Goal: Task Accomplishment & Management: Use online tool/utility

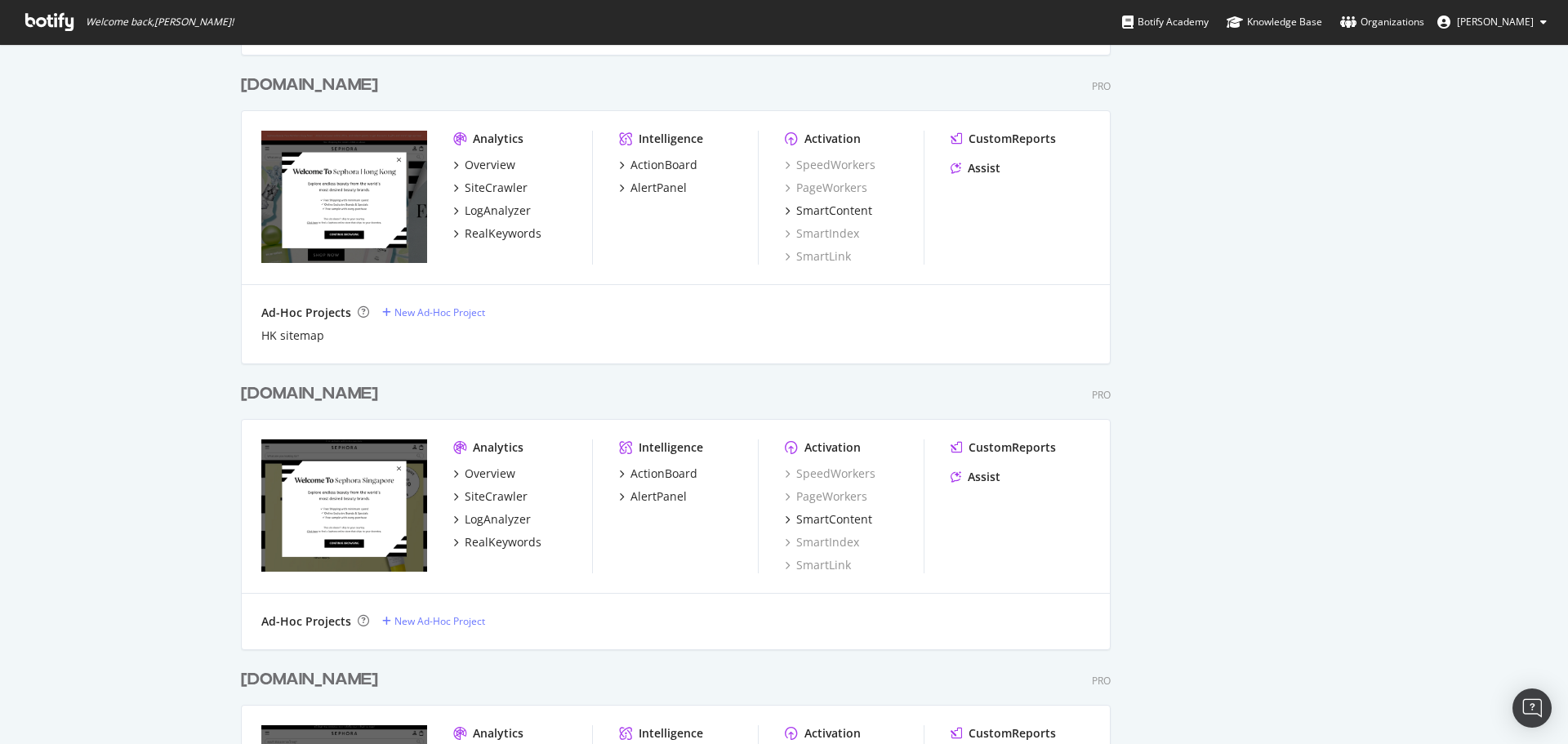
scroll to position [1306, 0]
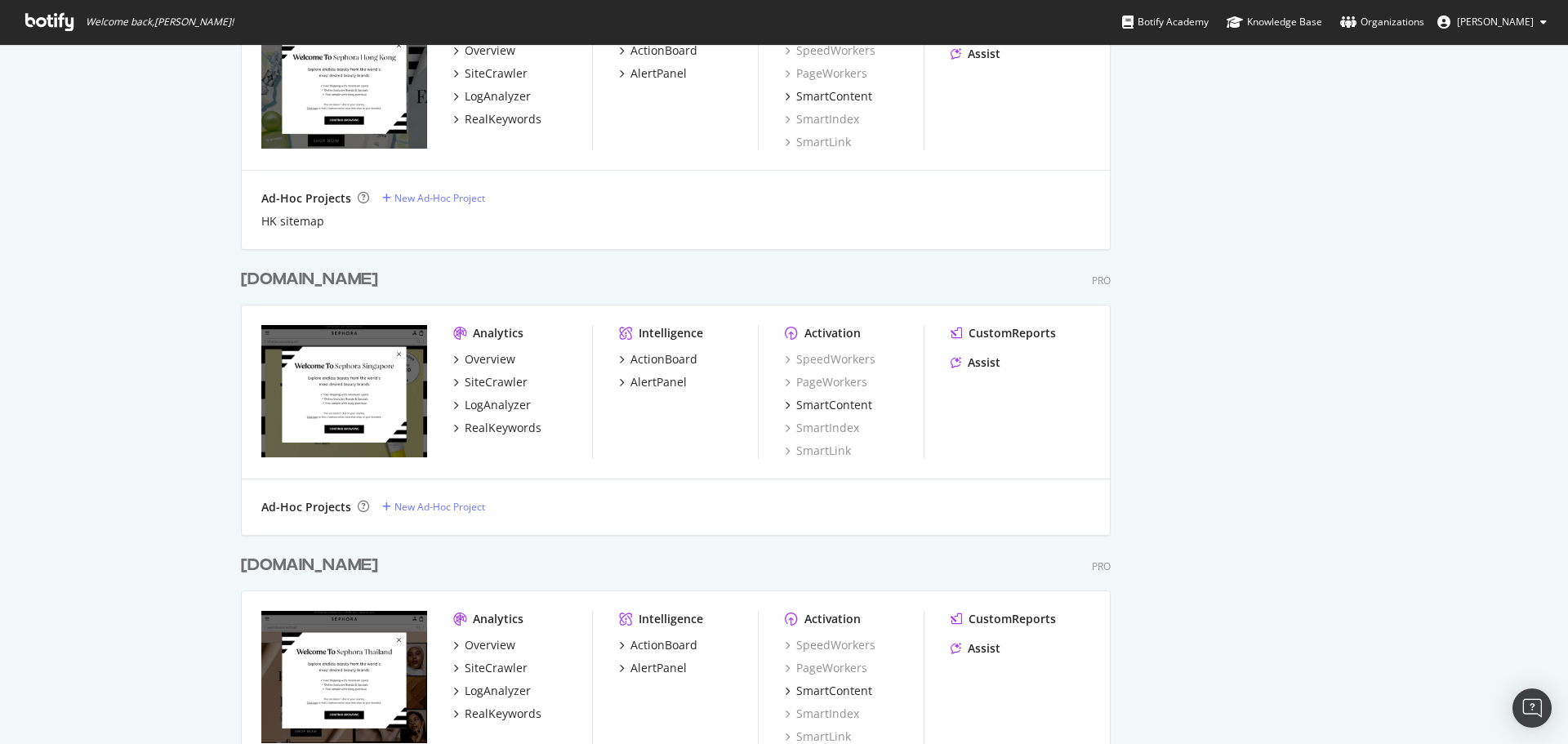
click at [283, 275] on div "[DOMAIN_NAME]" at bounding box center [309, 279] width 138 height 23
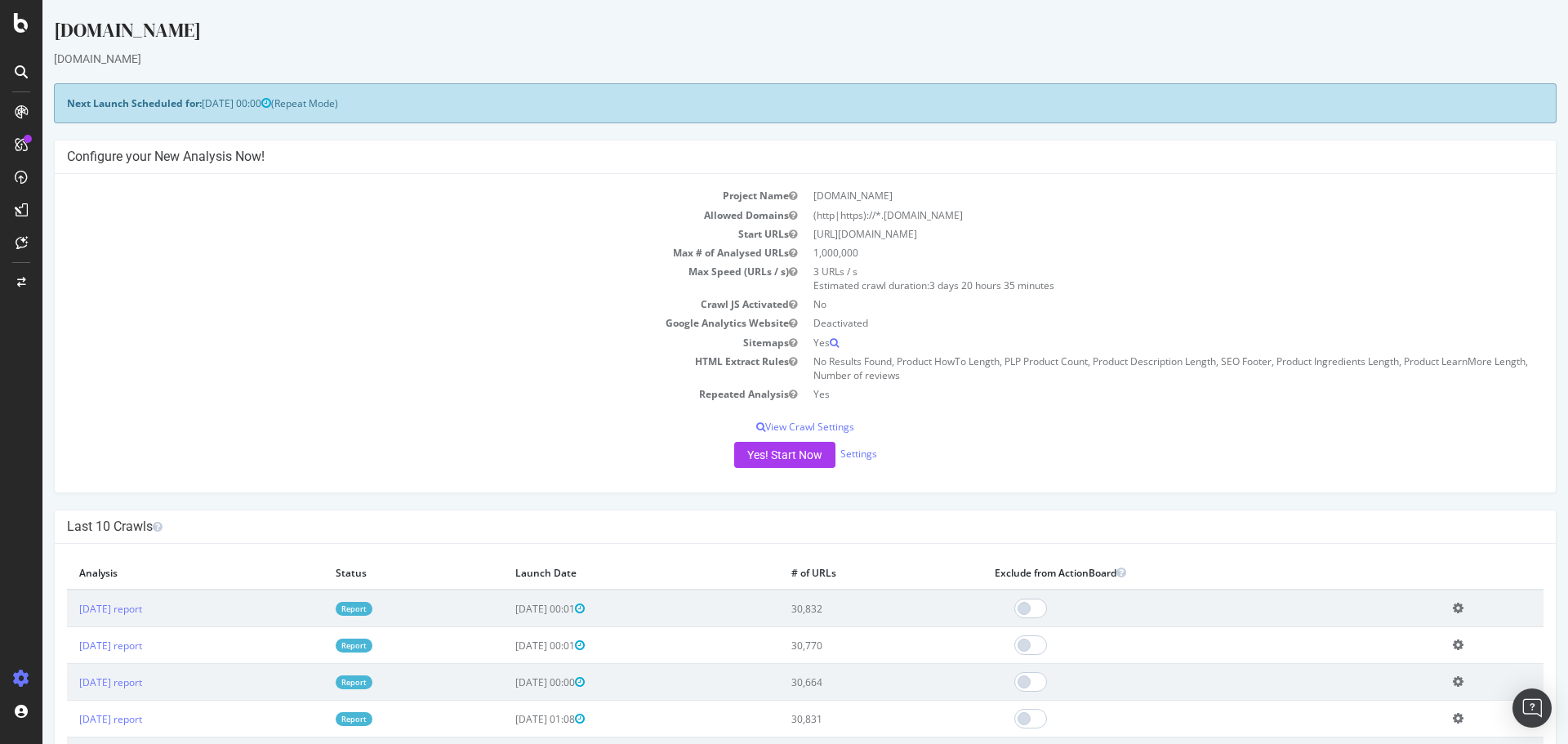
drag, startPoint x: 281, startPoint y: 166, endPoint x: 31, endPoint y: 113, distance: 255.6
click at [31, 113] on div at bounding box center [21, 111] width 26 height 26
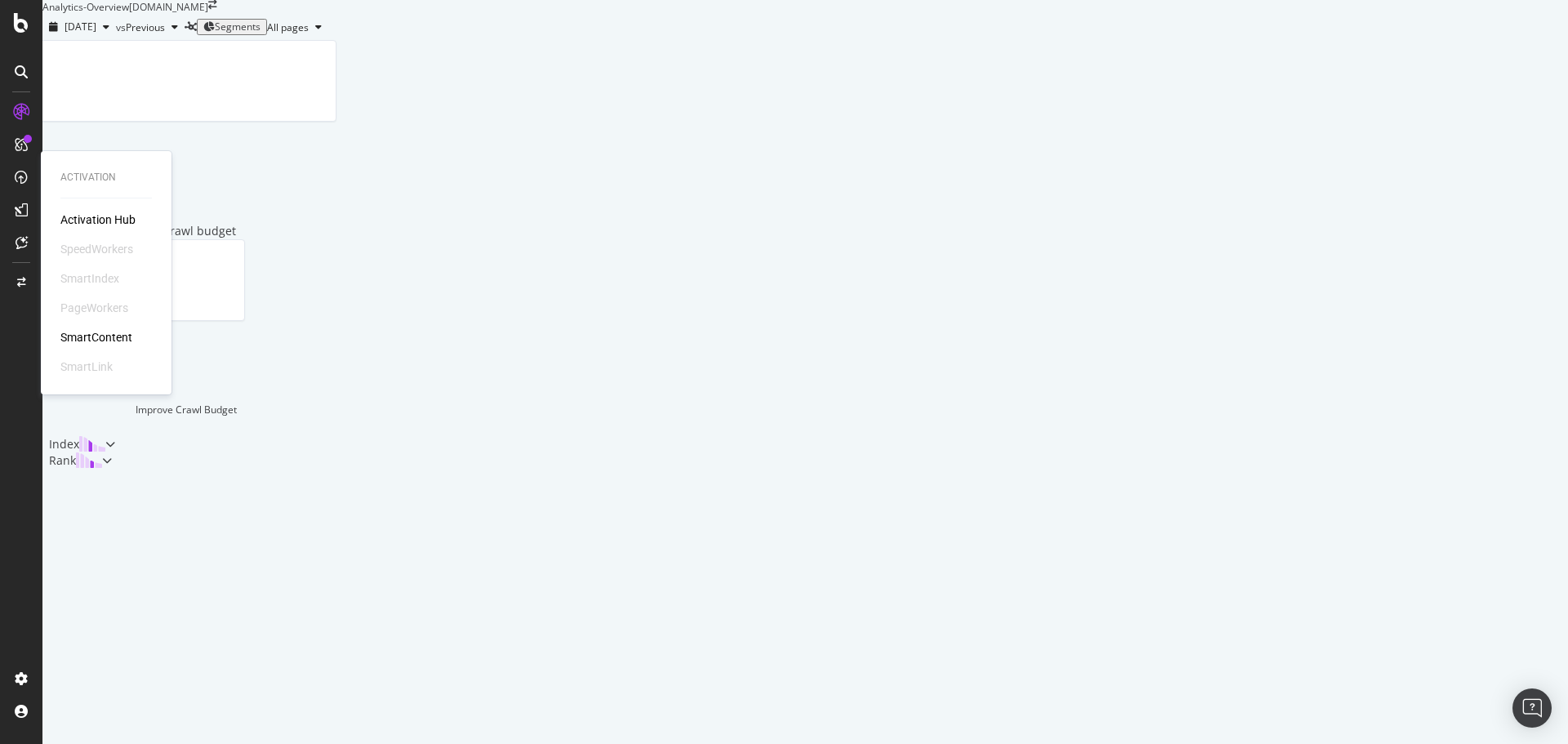
click at [95, 273] on div "SmartIndex" at bounding box center [89, 279] width 58 height 16
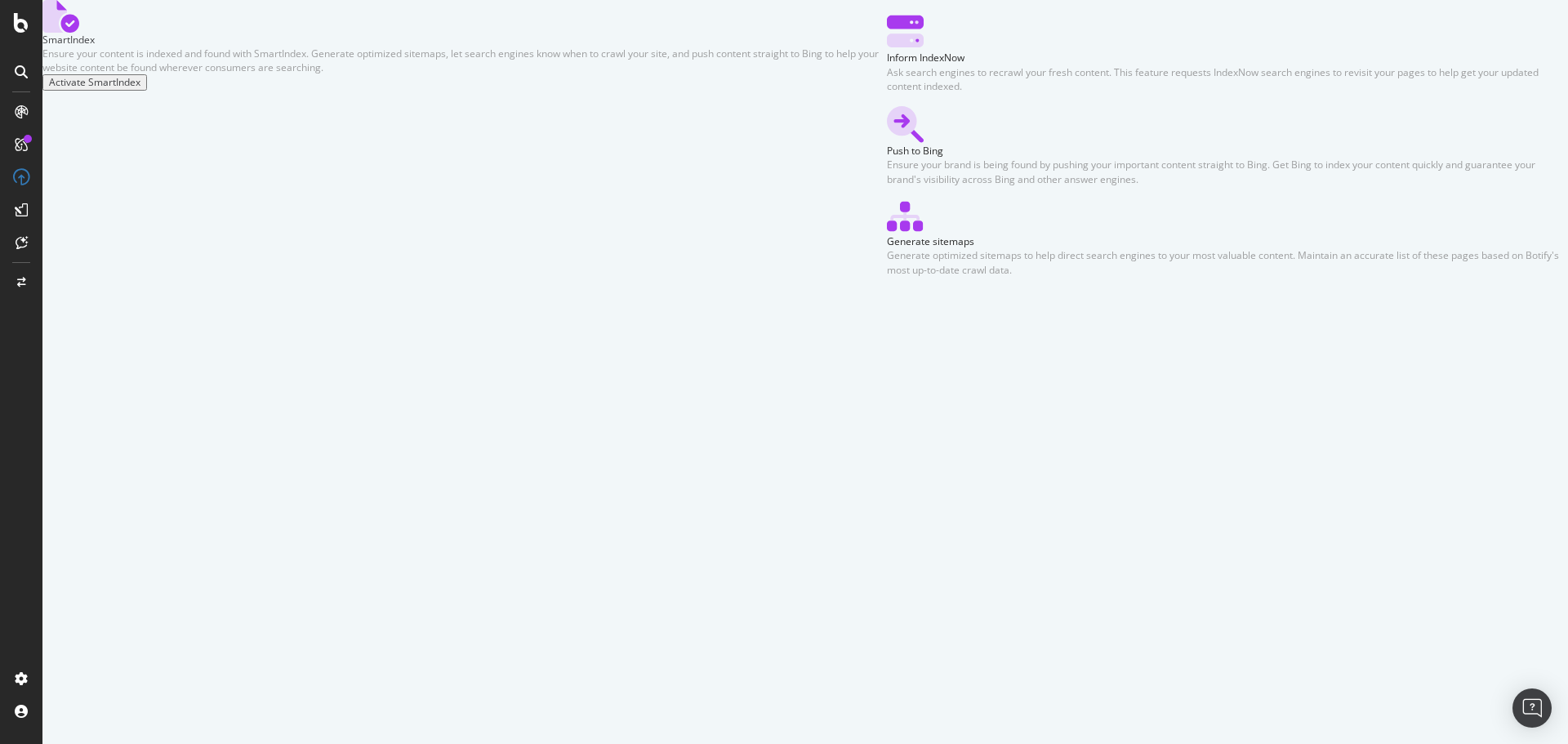
click at [140, 88] on div "Activate SmartIndex" at bounding box center [95, 82] width 92 height 12
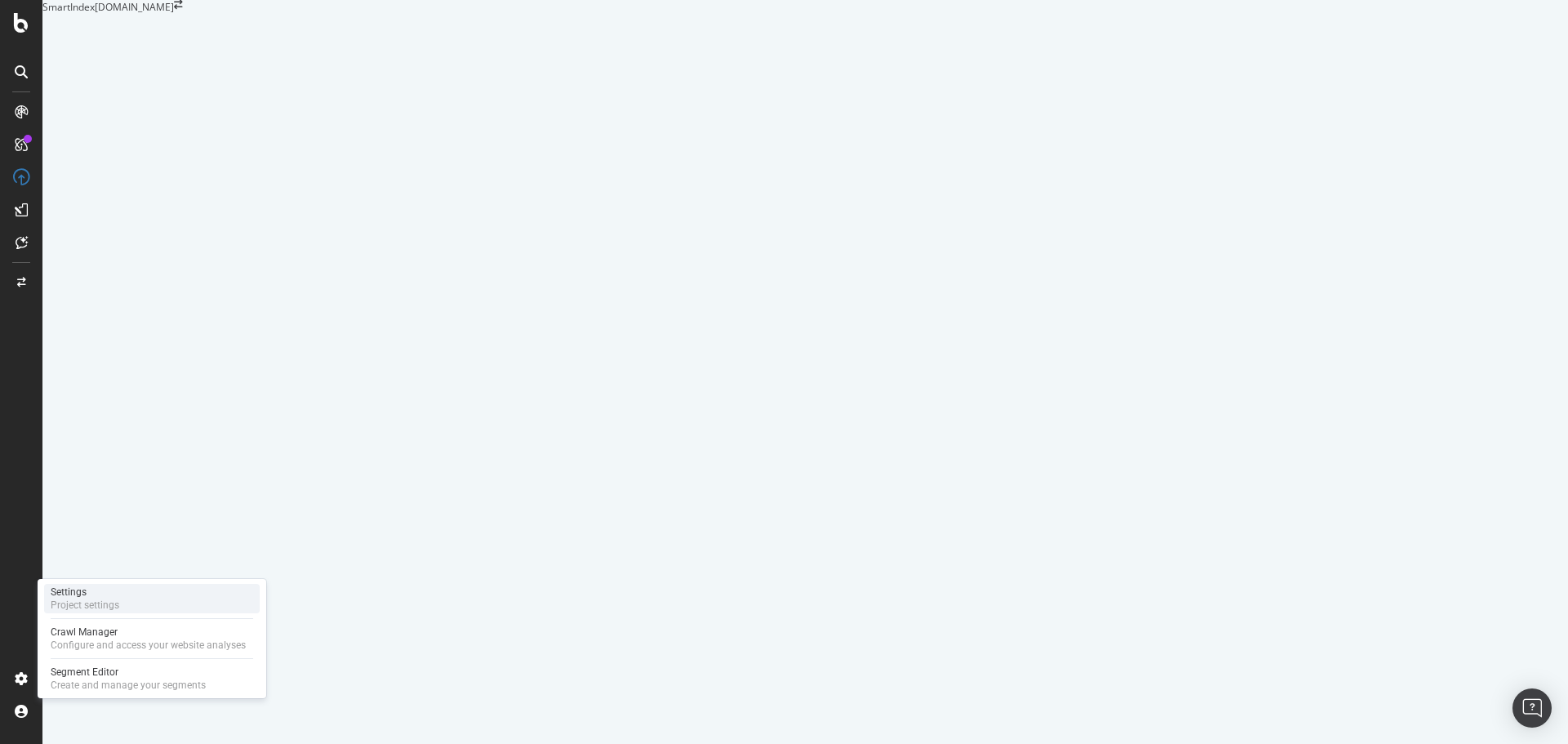
click at [128, 600] on div "Settings Project settings" at bounding box center [152, 598] width 216 height 30
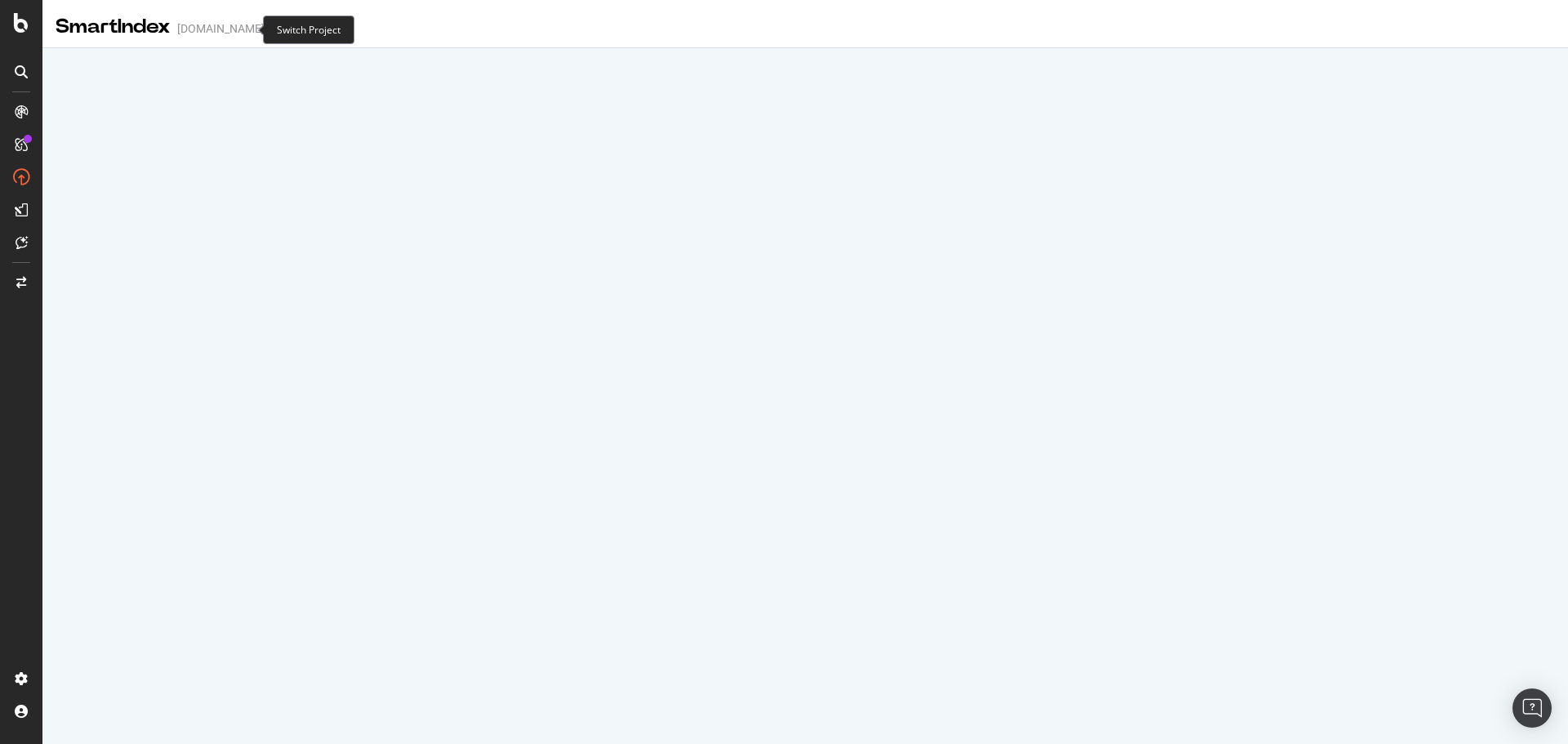
click at [272, 31] on icon "arrow-right-arrow-left" at bounding box center [276, 28] width 10 height 12
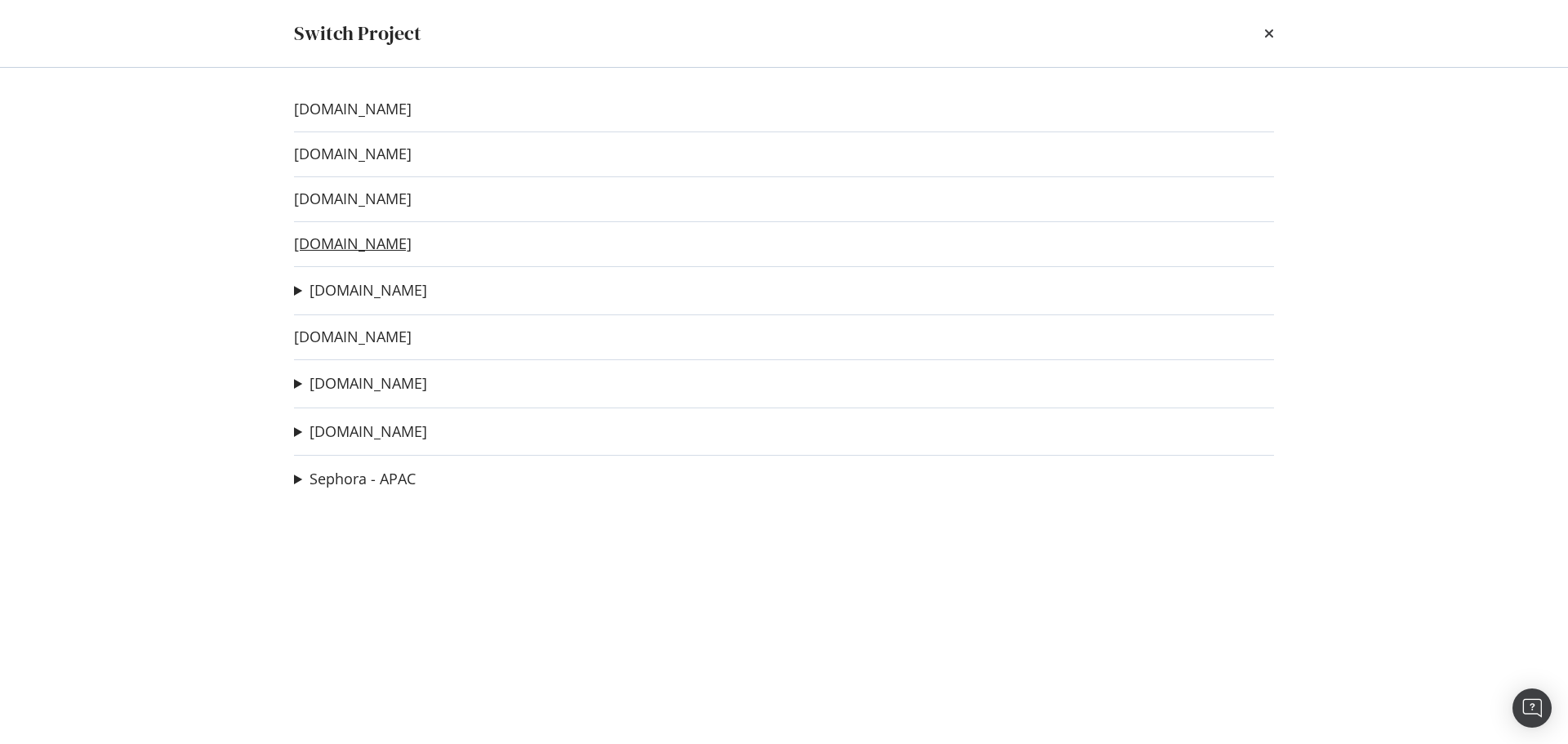
click at [362, 252] on link "sephora.my" at bounding box center [352, 244] width 118 height 17
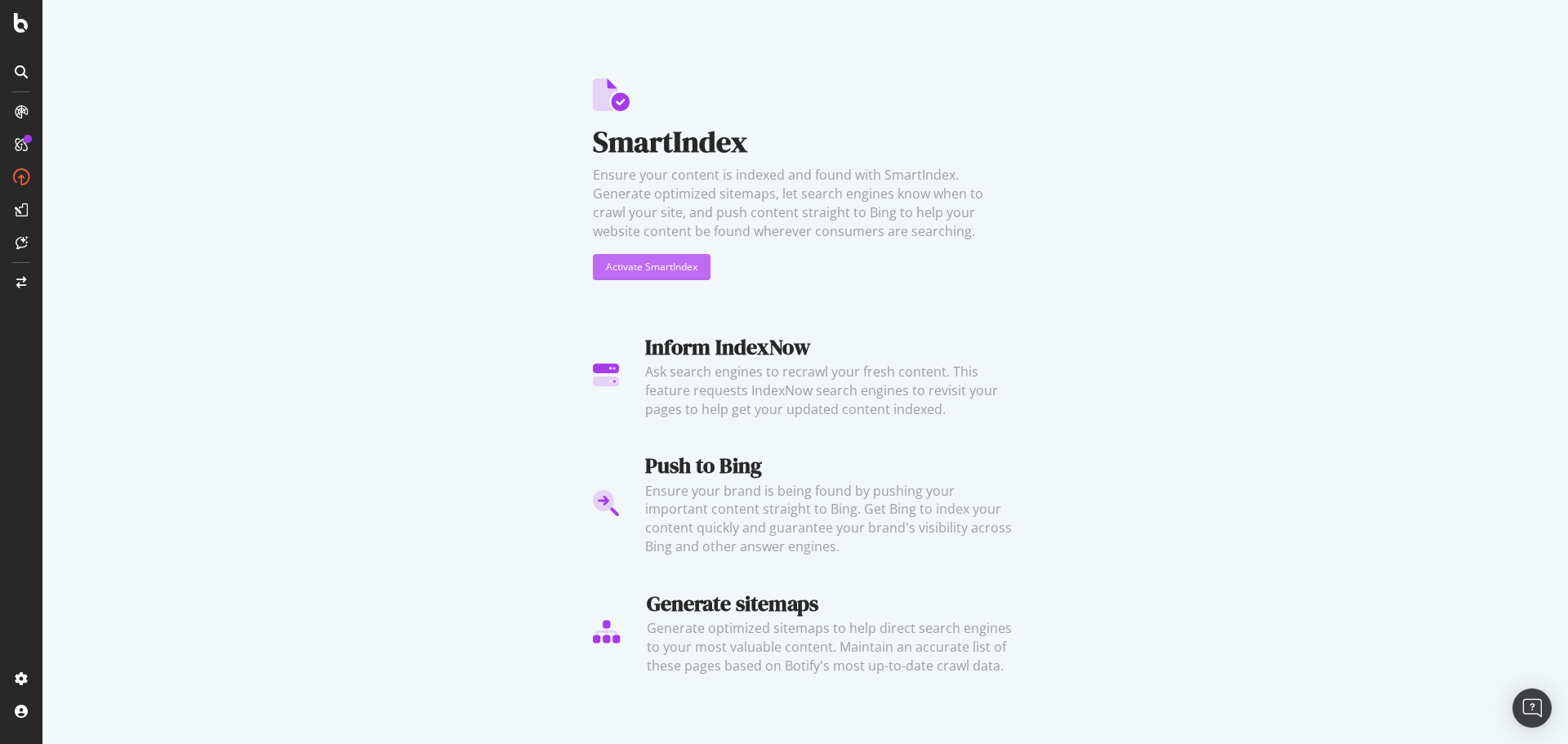
click at [613, 262] on div "Activate SmartIndex" at bounding box center [652, 266] width 92 height 13
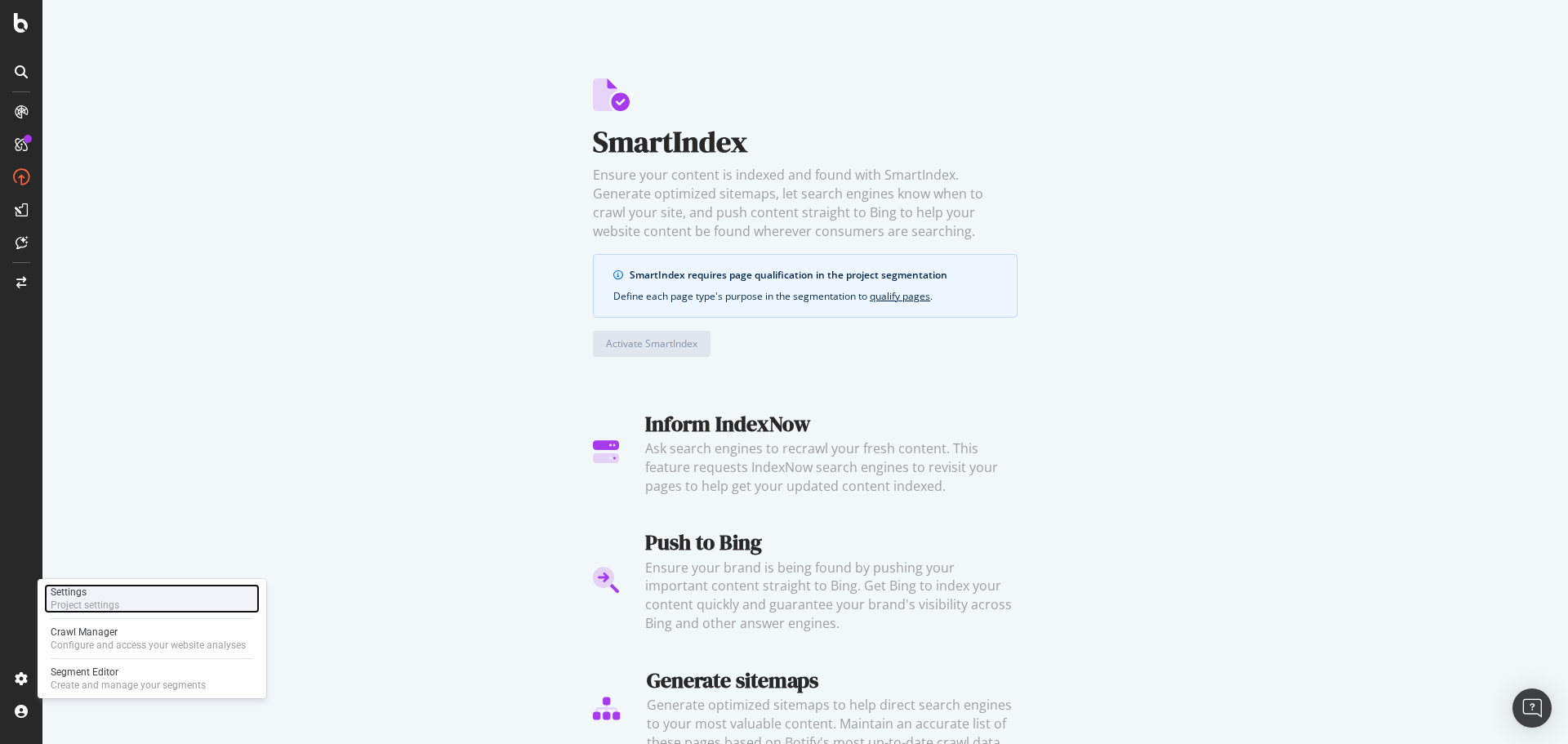
click at [112, 603] on div "Project settings" at bounding box center [85, 605] width 68 height 13
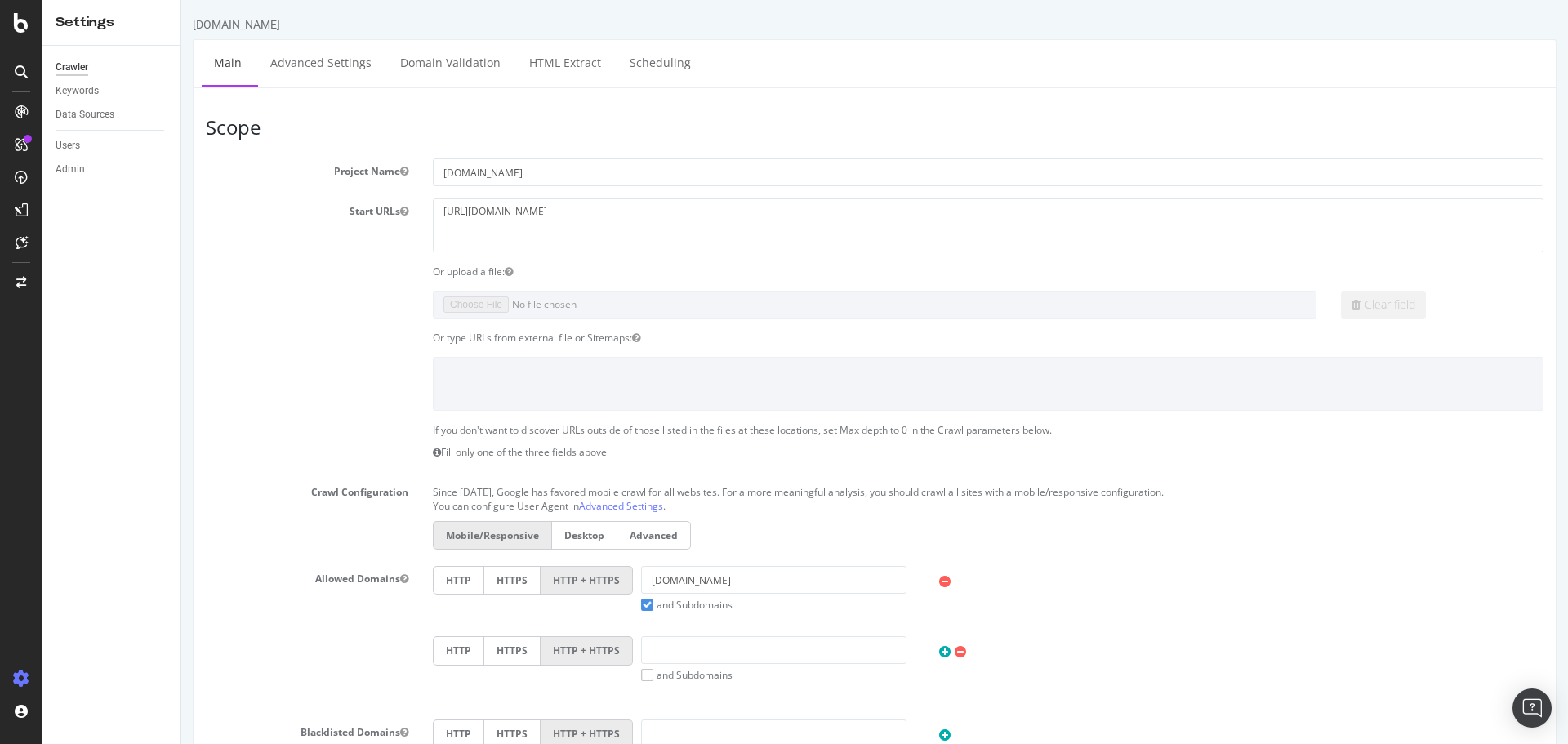
drag, startPoint x: 219, startPoint y: 31, endPoint x: 263, endPoint y: 22, distance: 44.9
click at [219, 31] on div "sephora.my" at bounding box center [236, 24] width 87 height 16
click at [266, 21] on div "sephora.my" at bounding box center [874, 27] width 1364 height 22
click at [29, 14] on div at bounding box center [22, 23] width 40 height 20
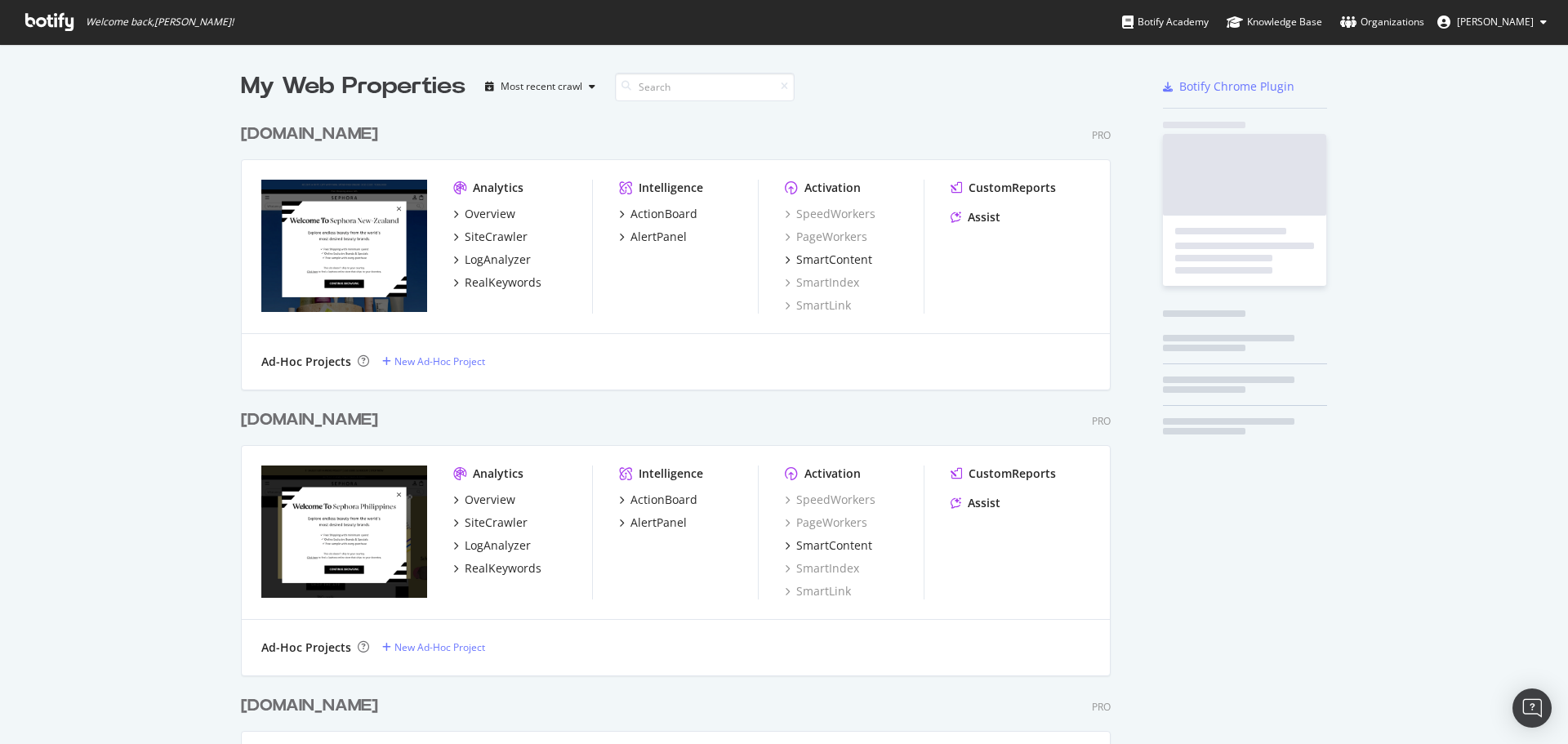
scroll to position [731, 1544]
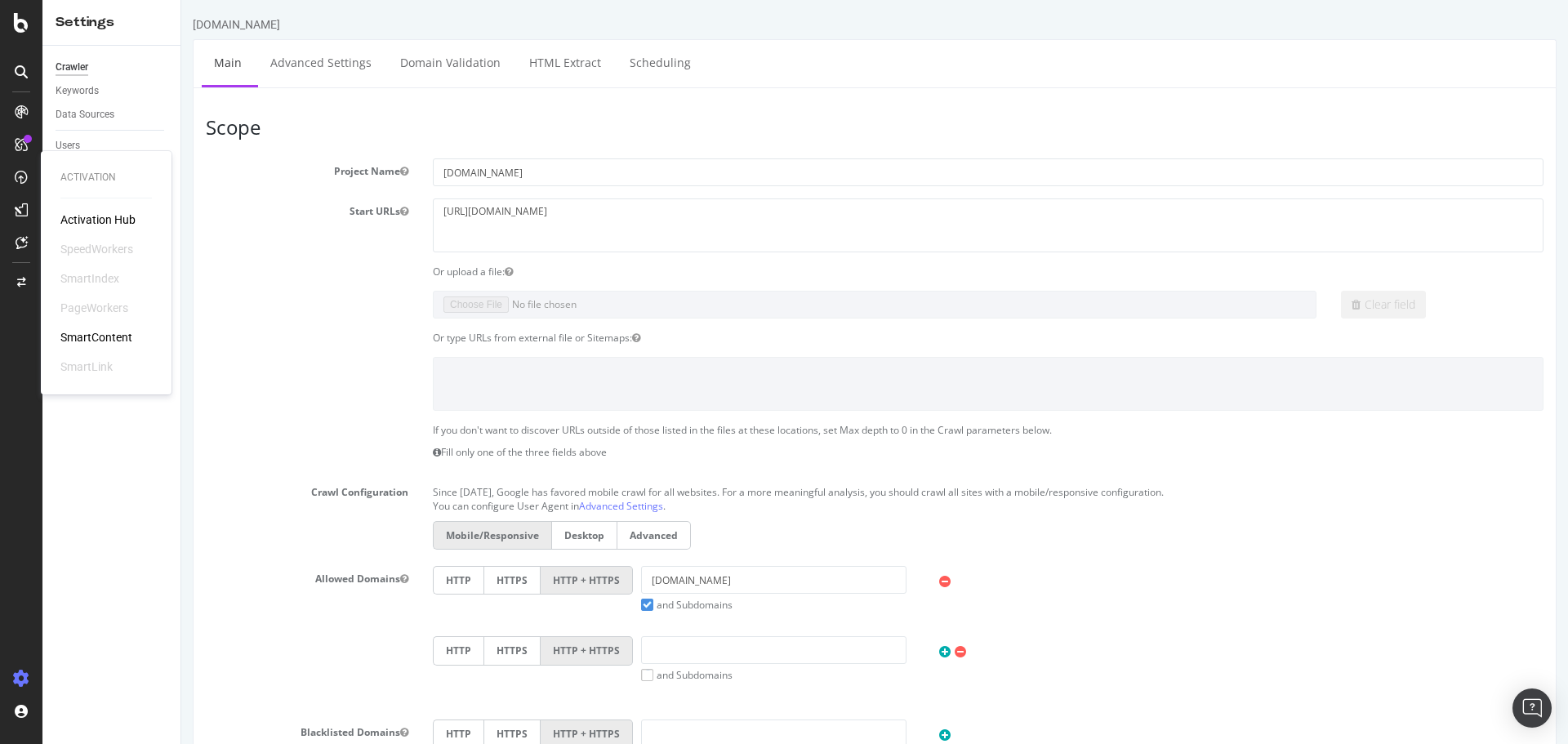
click at [95, 276] on div "SmartIndex" at bounding box center [89, 279] width 58 height 16
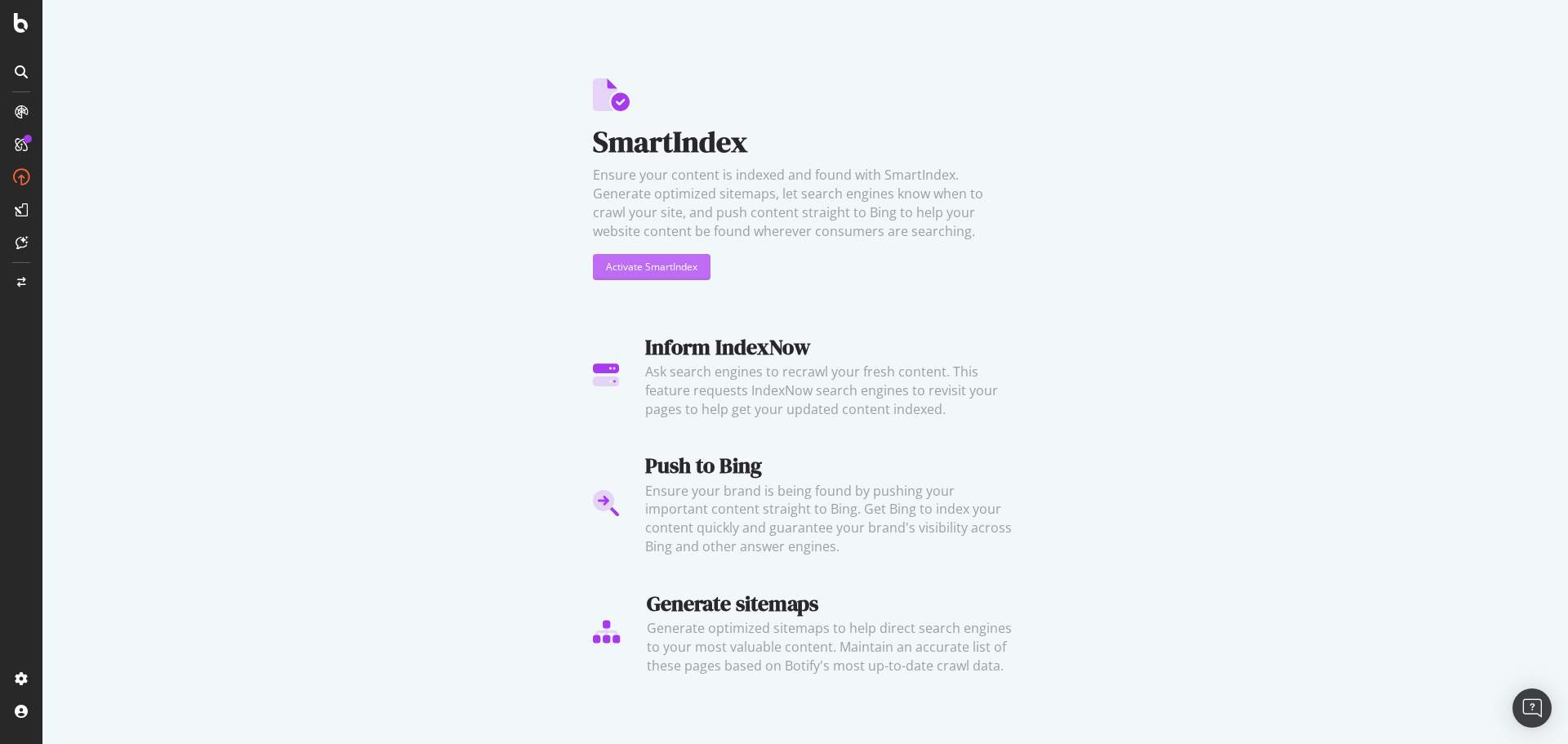
click at [670, 270] on div "Activate SmartIndex" at bounding box center [652, 266] width 92 height 13
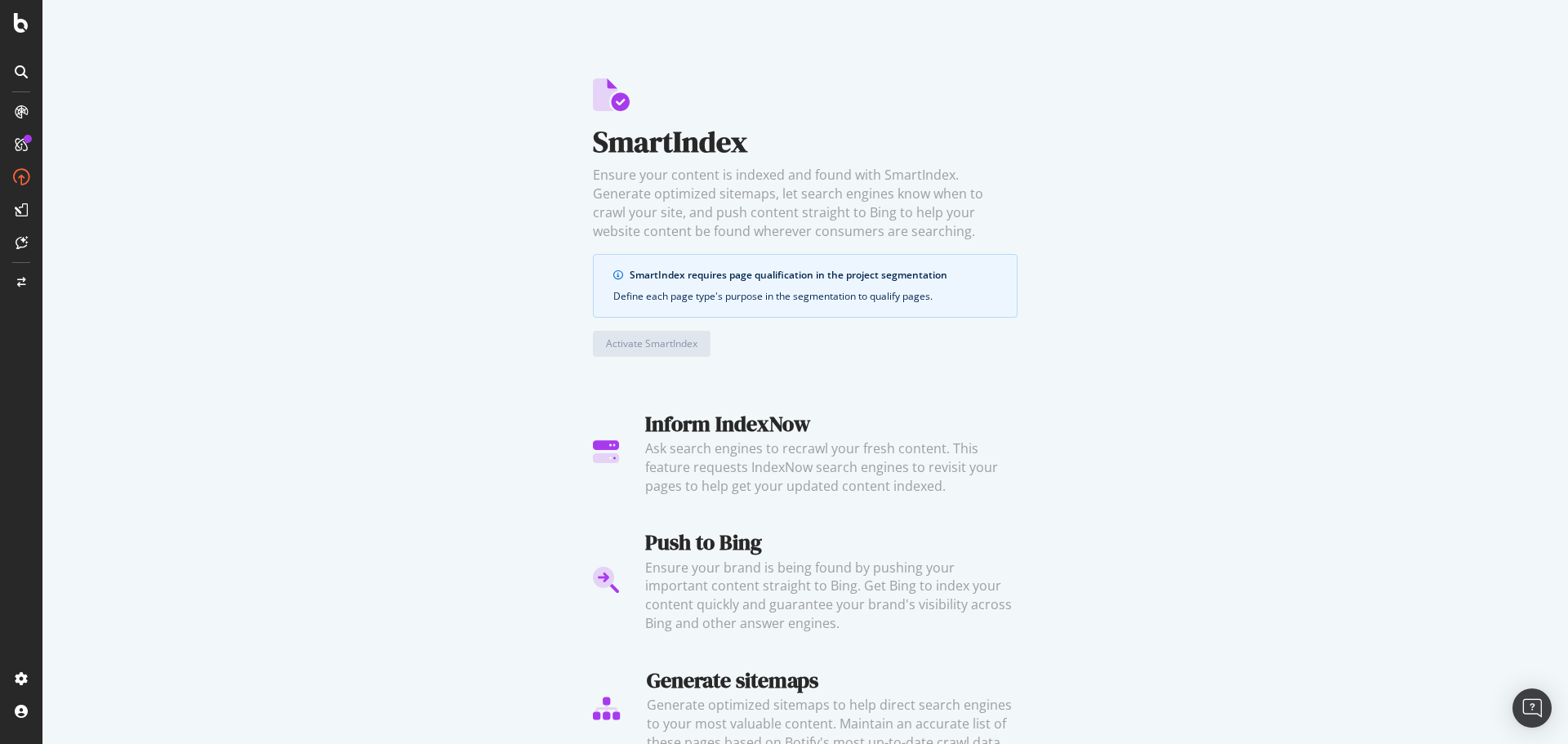
click at [888, 295] on link "qualify pages" at bounding box center [899, 296] width 60 height 13
click at [78, 670] on div "Segment Editor" at bounding box center [128, 671] width 156 height 13
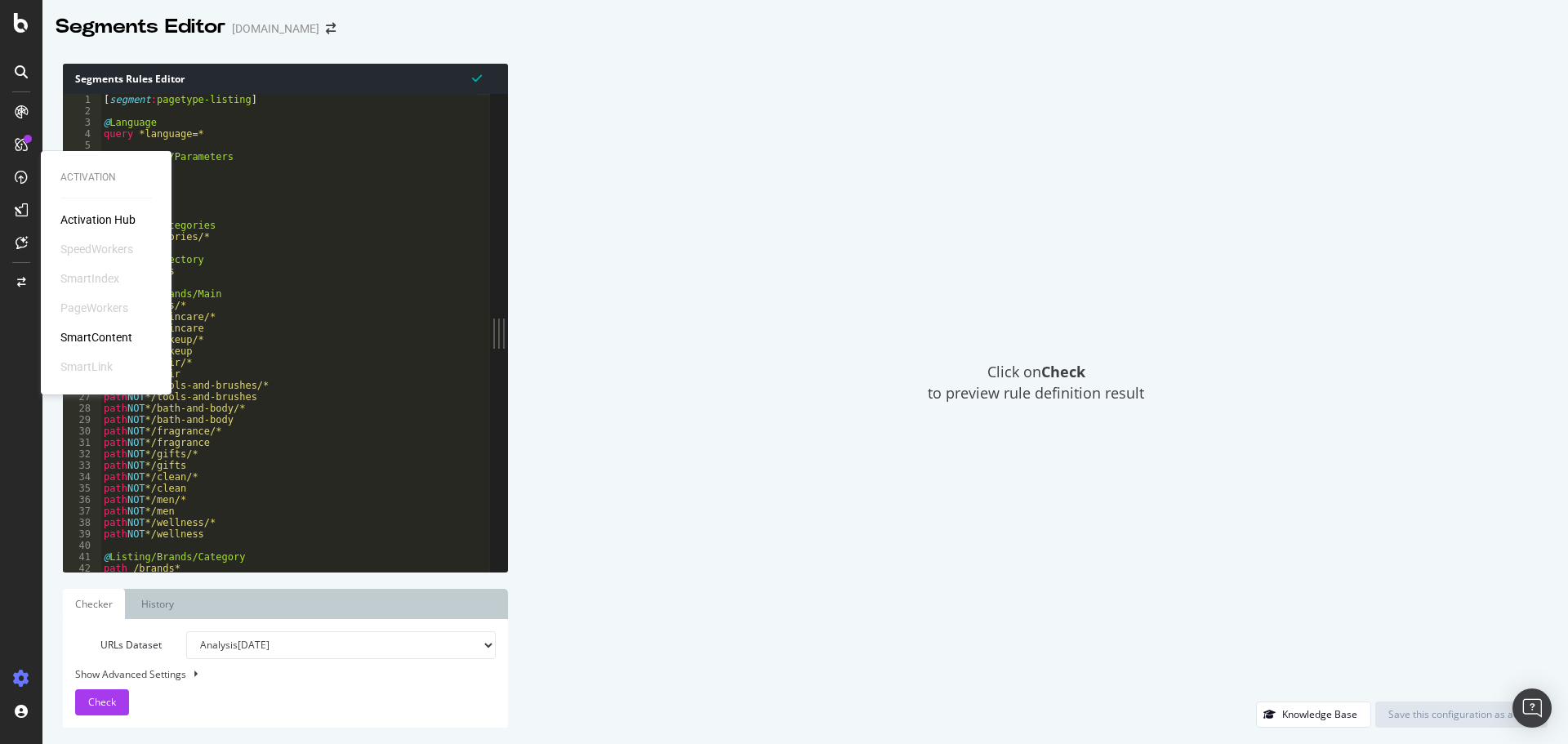
click at [94, 285] on div "SmartIndex" at bounding box center [89, 279] width 58 height 16
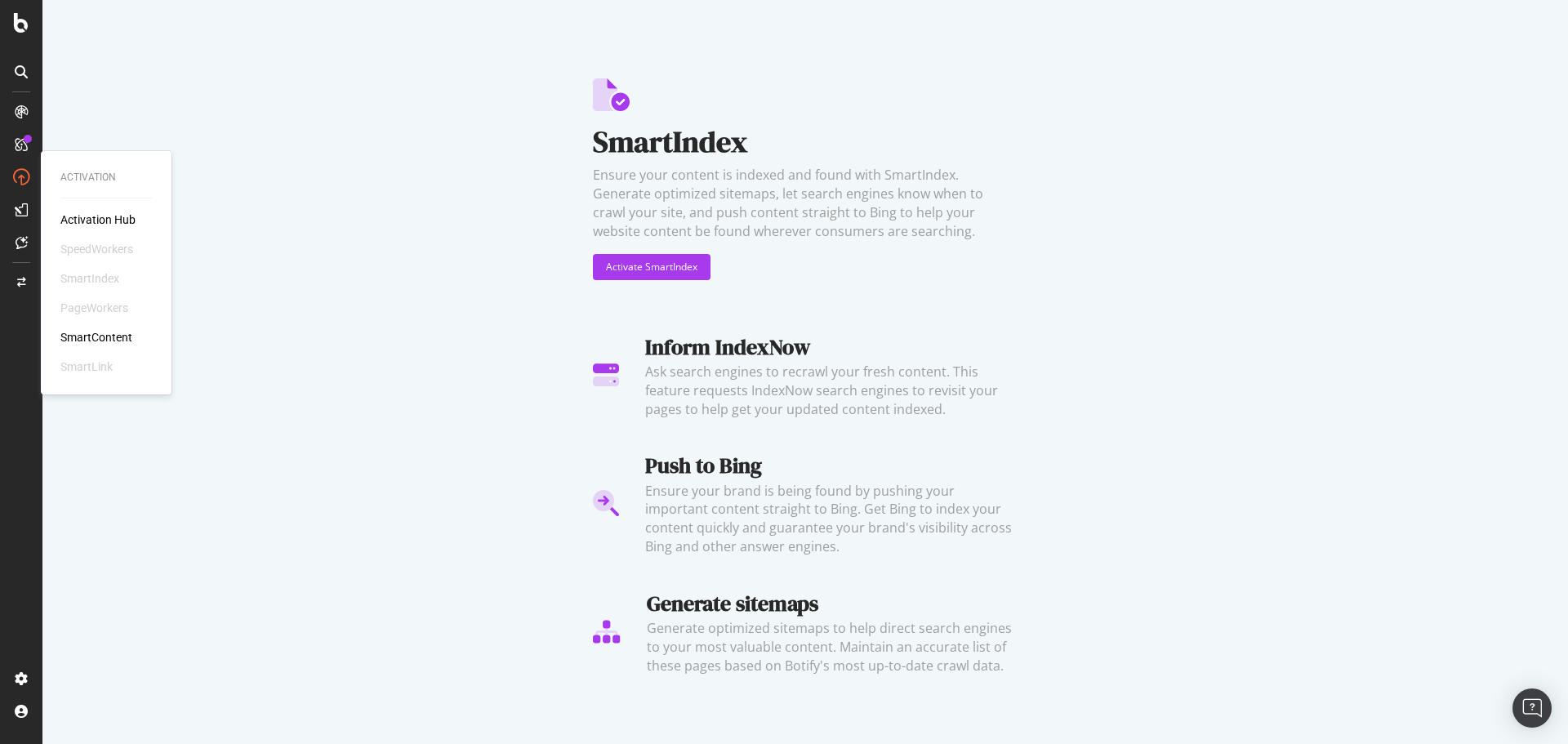
click at [94, 285] on div "SmartIndex" at bounding box center [89, 279] width 58 height 16
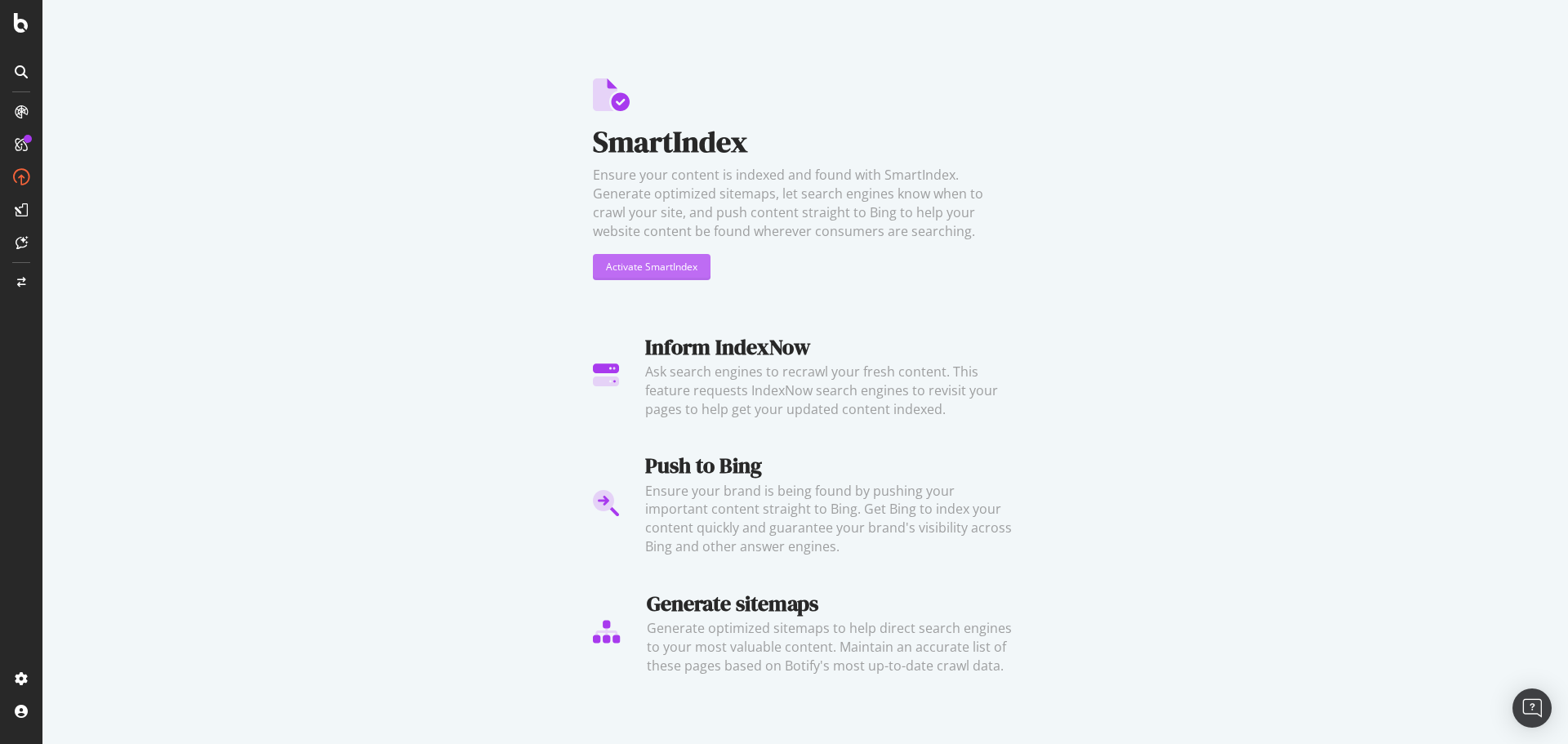
click at [684, 261] on div "Activate SmartIndex" at bounding box center [652, 266] width 92 height 13
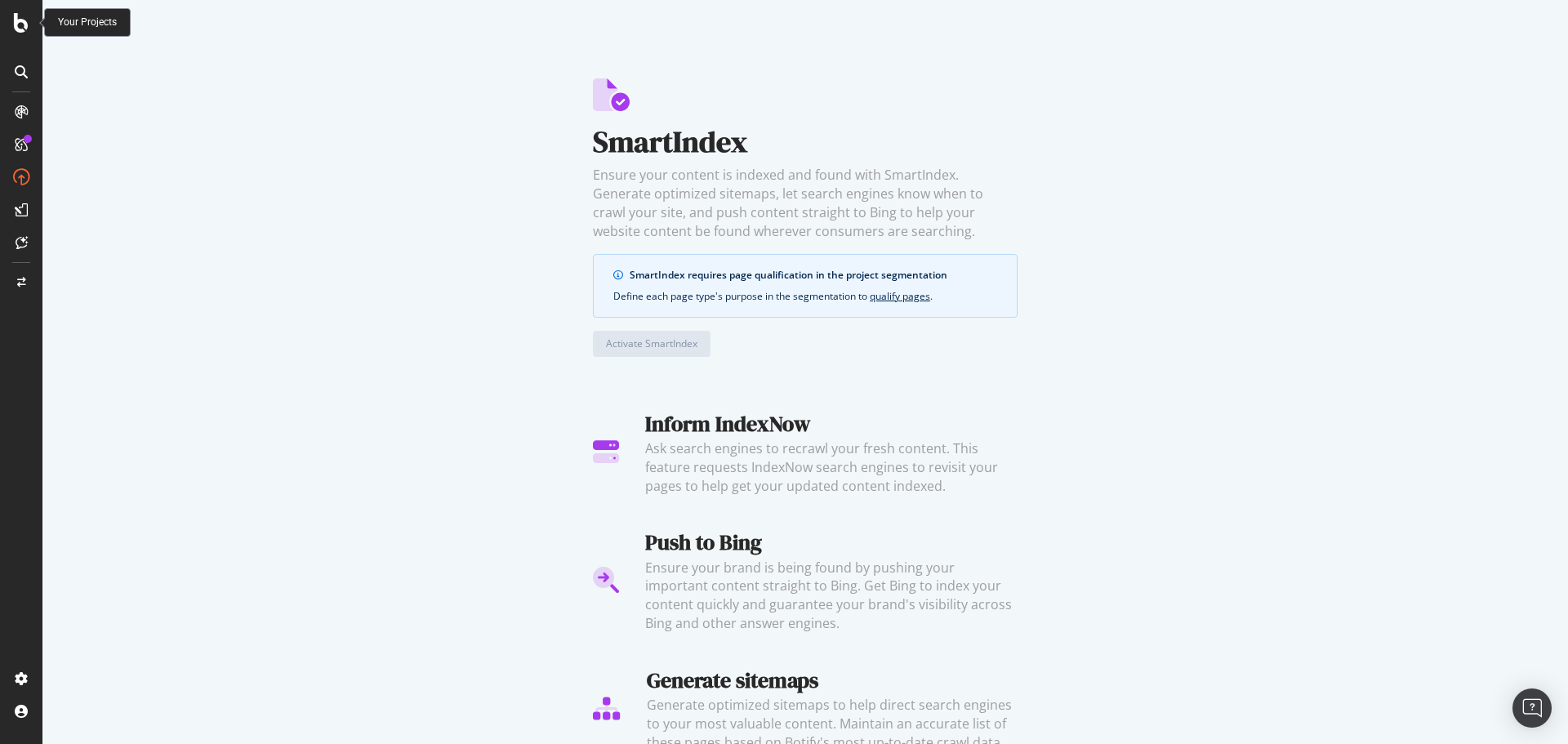
click at [25, 22] on icon at bounding box center [21, 23] width 14 height 20
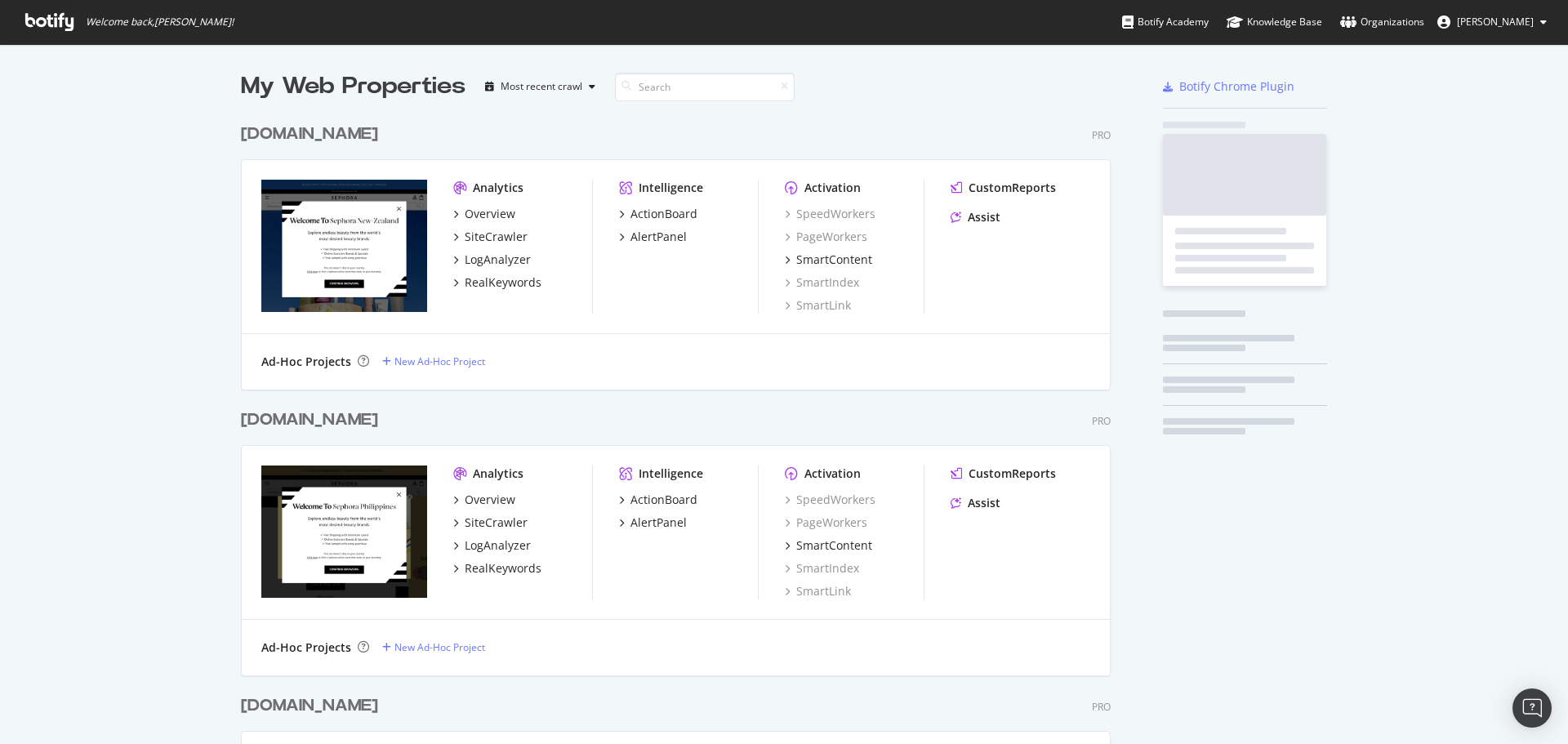
scroll to position [731, 1544]
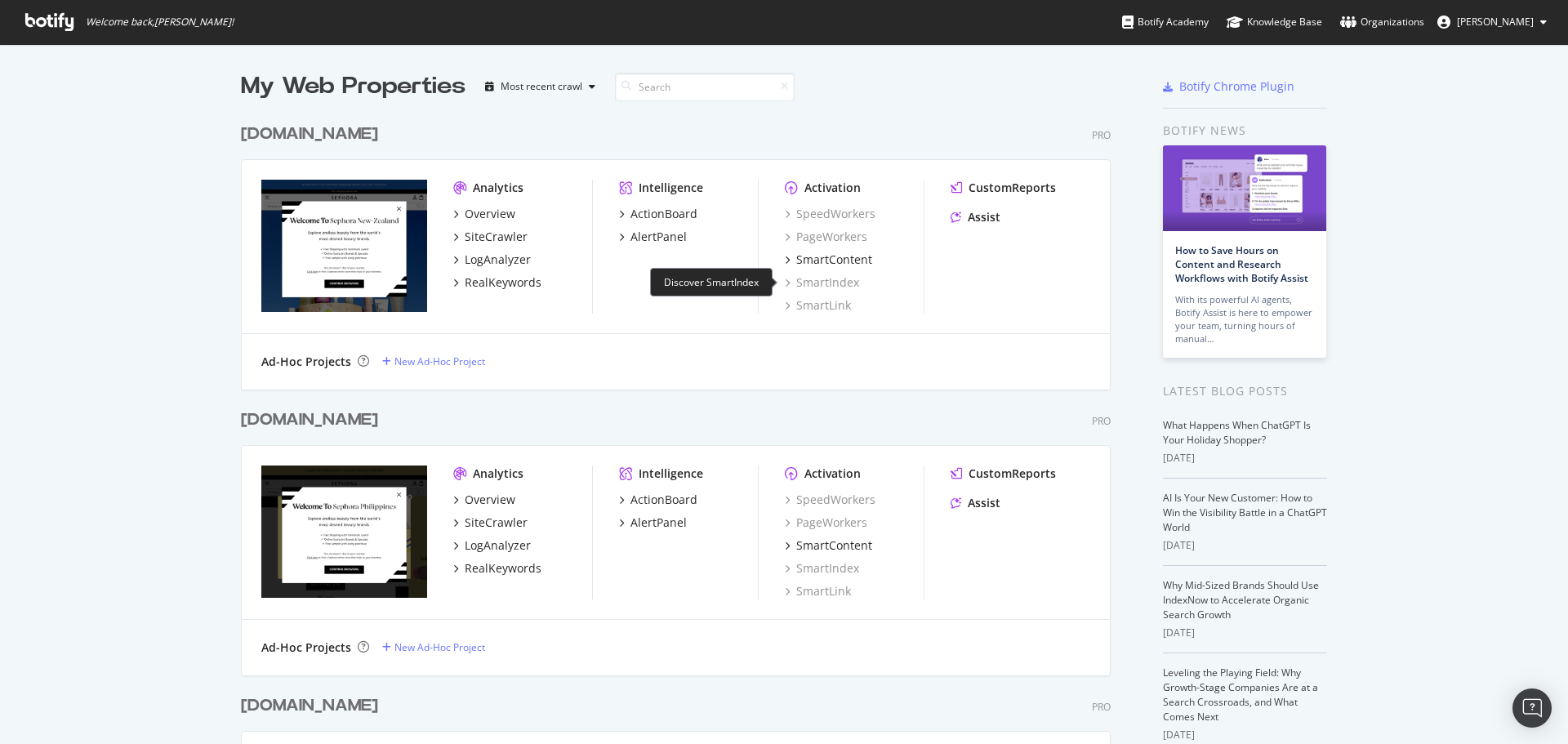
click at [845, 282] on div "SmartIndex" at bounding box center [822, 282] width 75 height 16
click at [843, 567] on div "SmartIndex" at bounding box center [822, 568] width 75 height 16
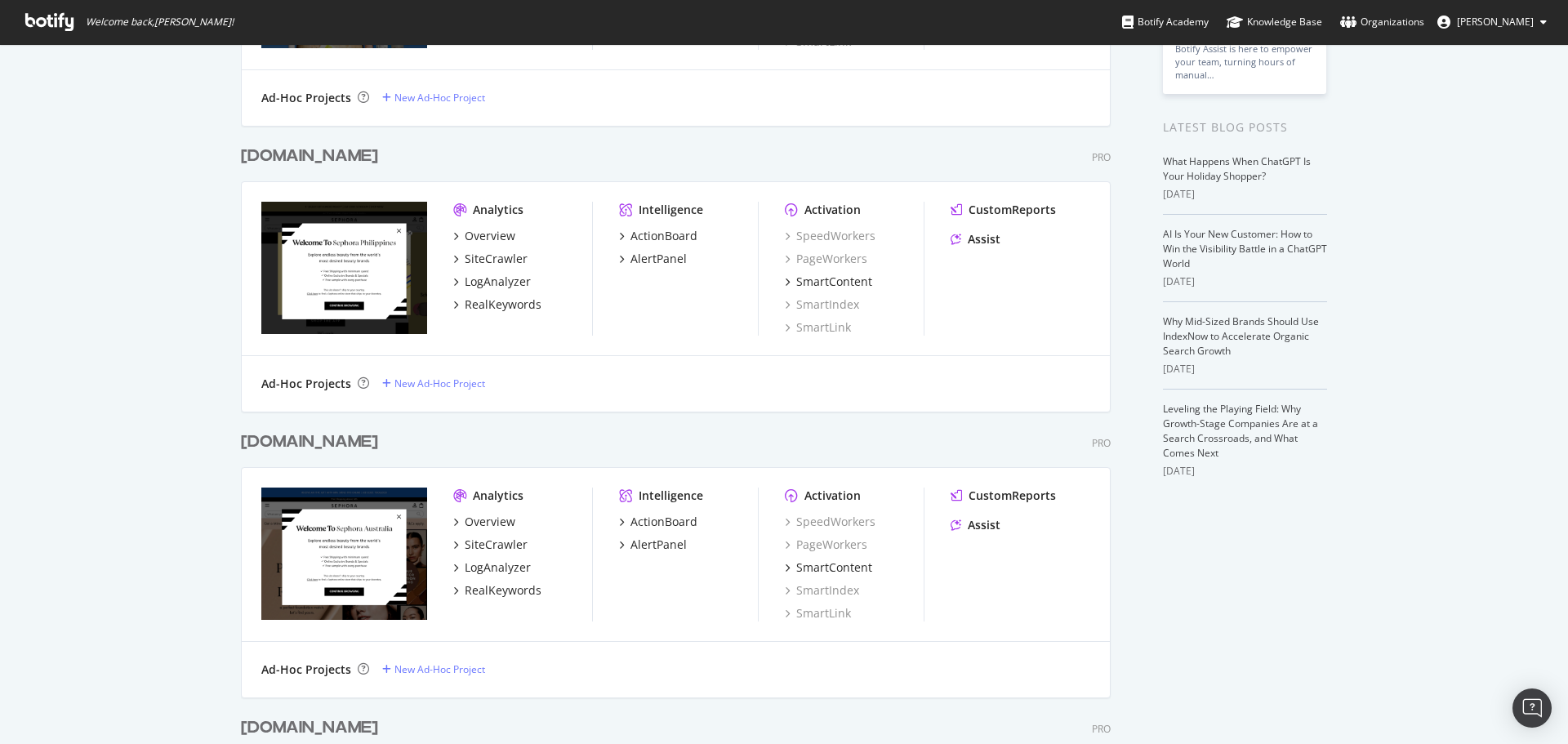
scroll to position [326, 0]
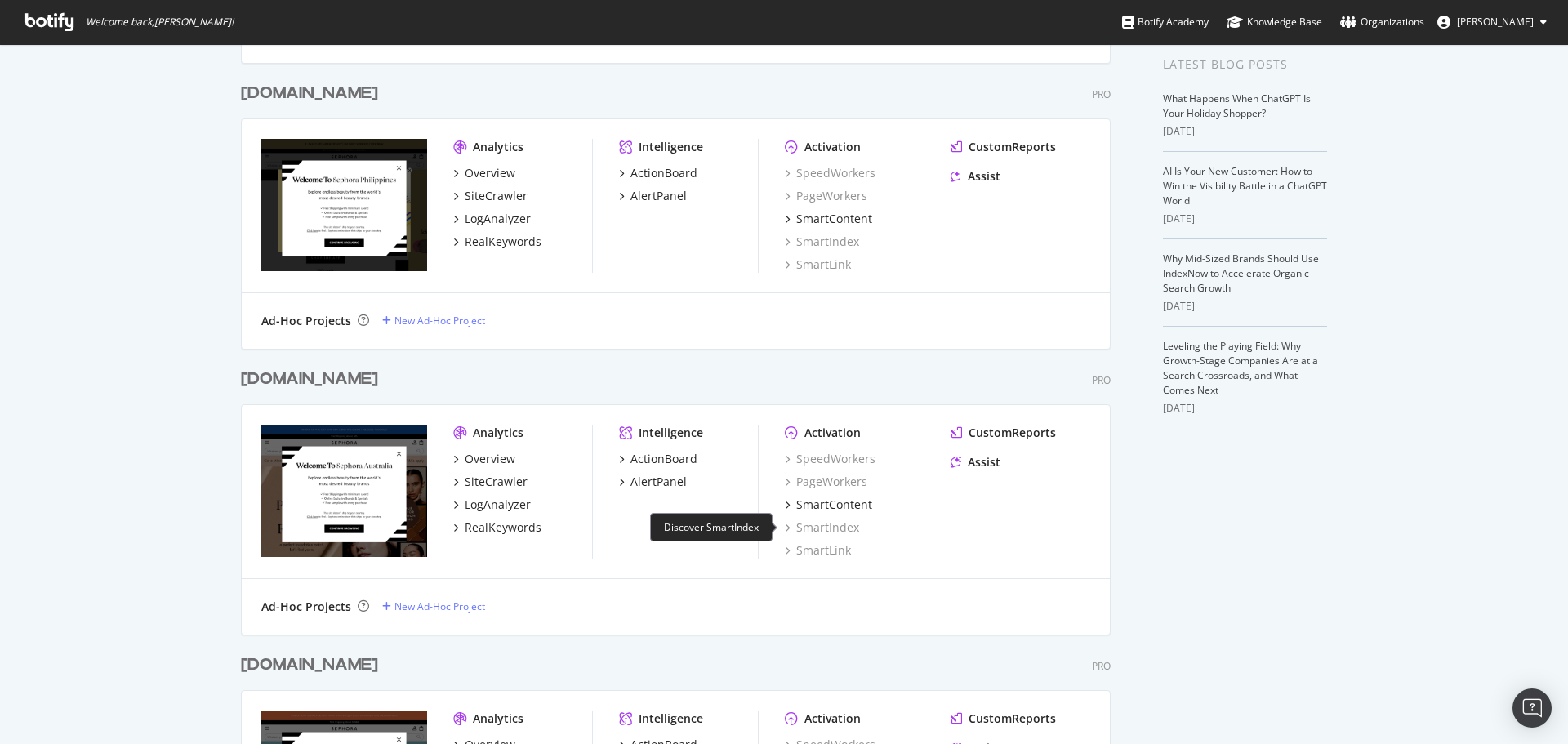
click at [834, 520] on div "SmartIndex" at bounding box center [822, 527] width 75 height 16
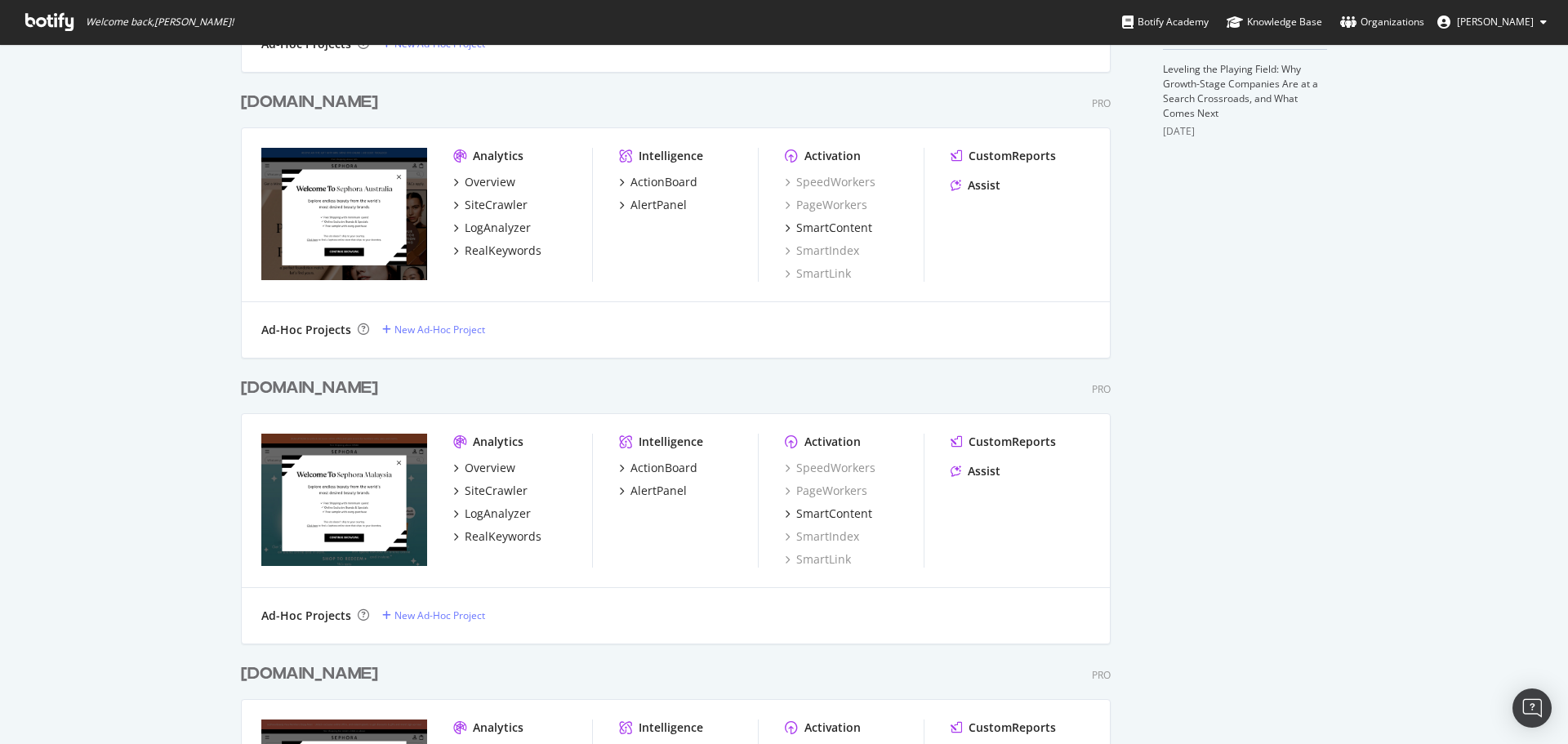
scroll to position [653, 0]
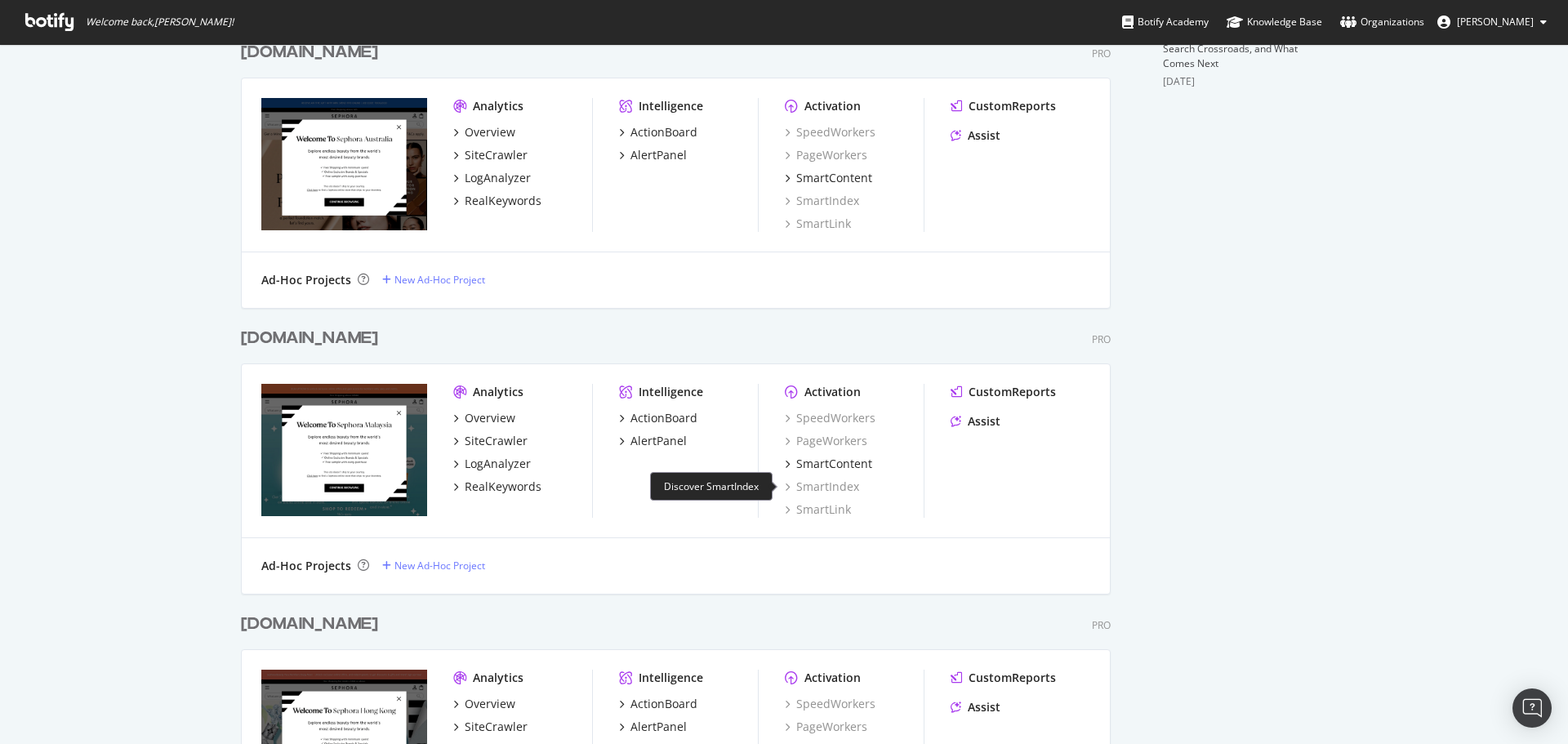
click at [828, 484] on div "SmartIndex" at bounding box center [822, 486] width 75 height 16
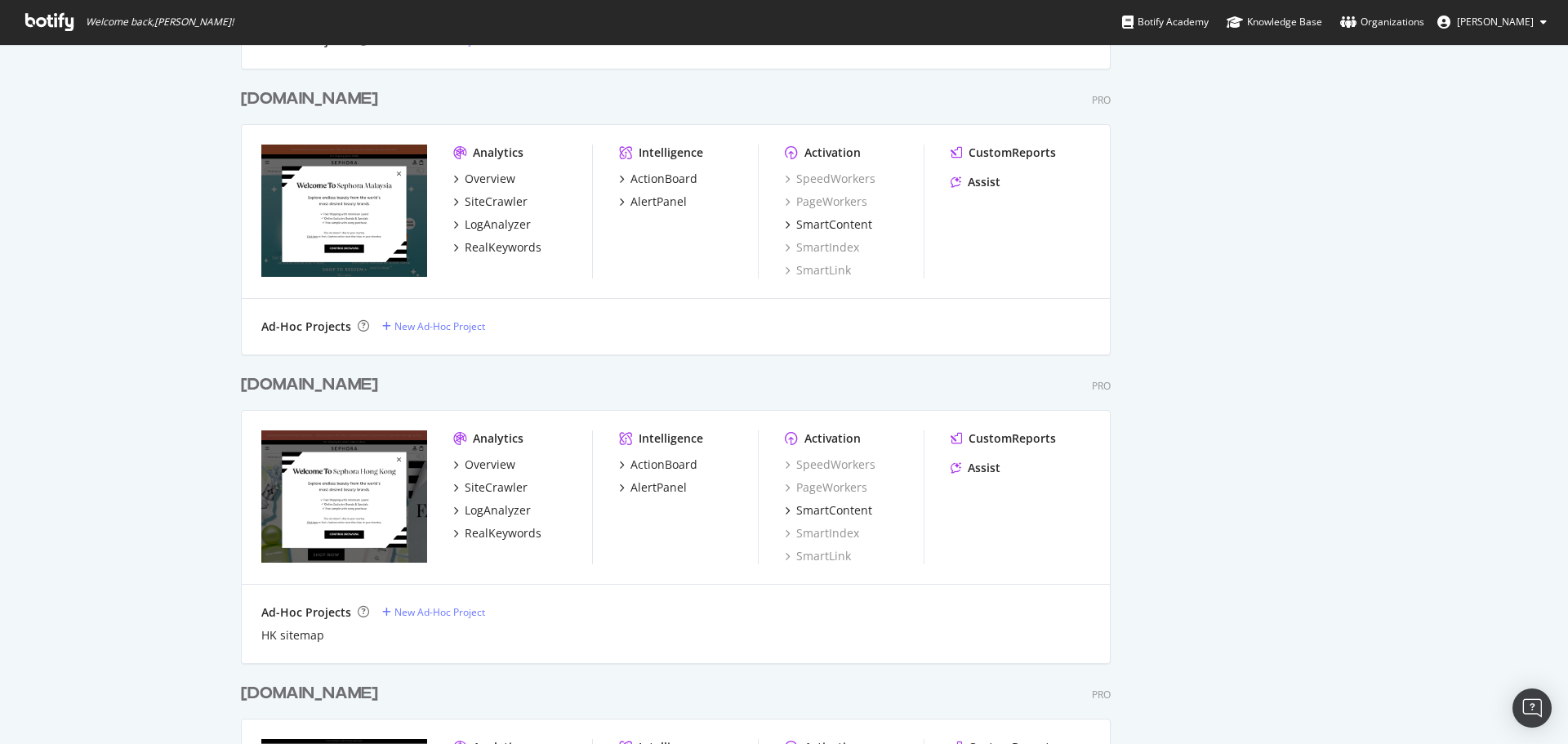
scroll to position [898, 0]
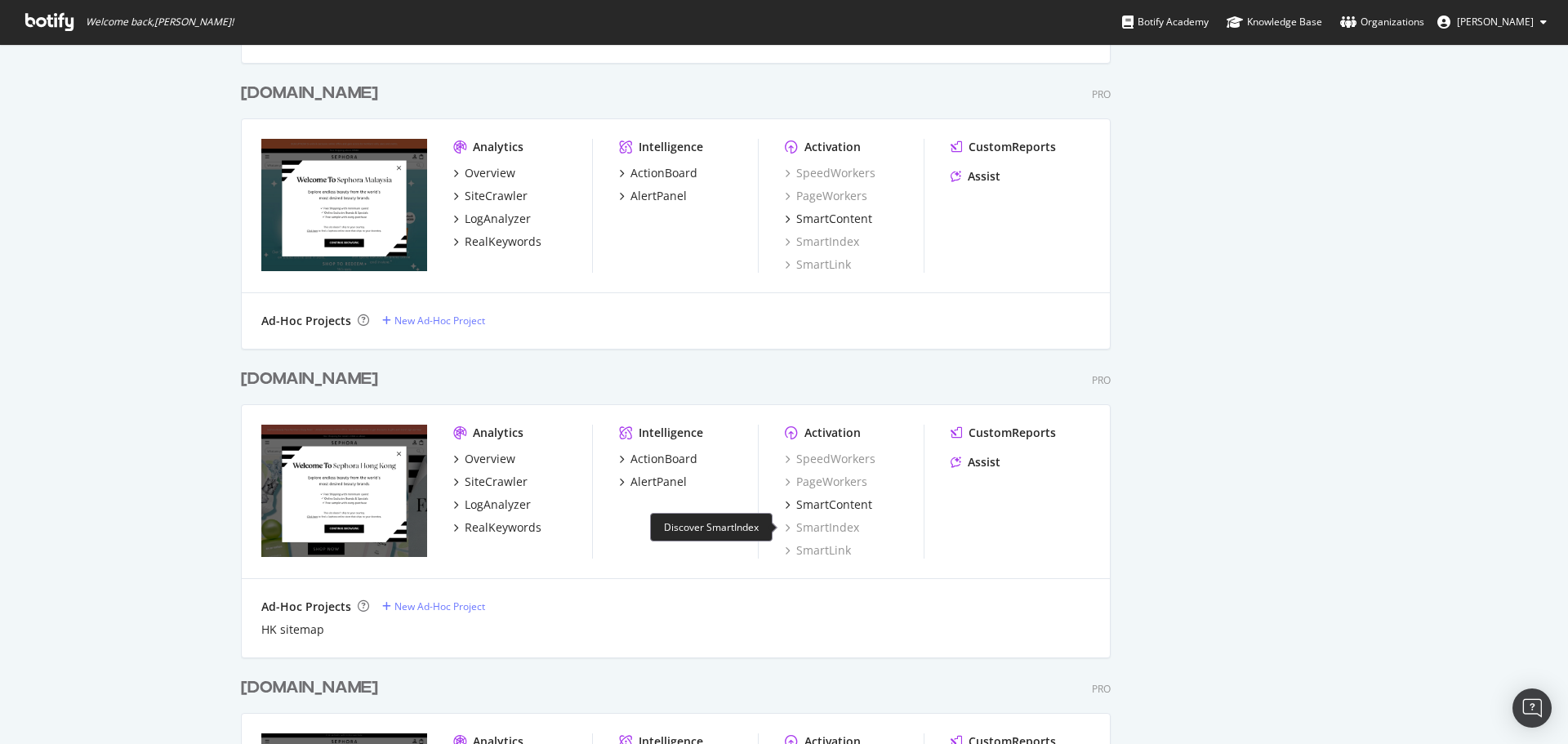
click at [824, 528] on div "SmartIndex" at bounding box center [822, 527] width 75 height 16
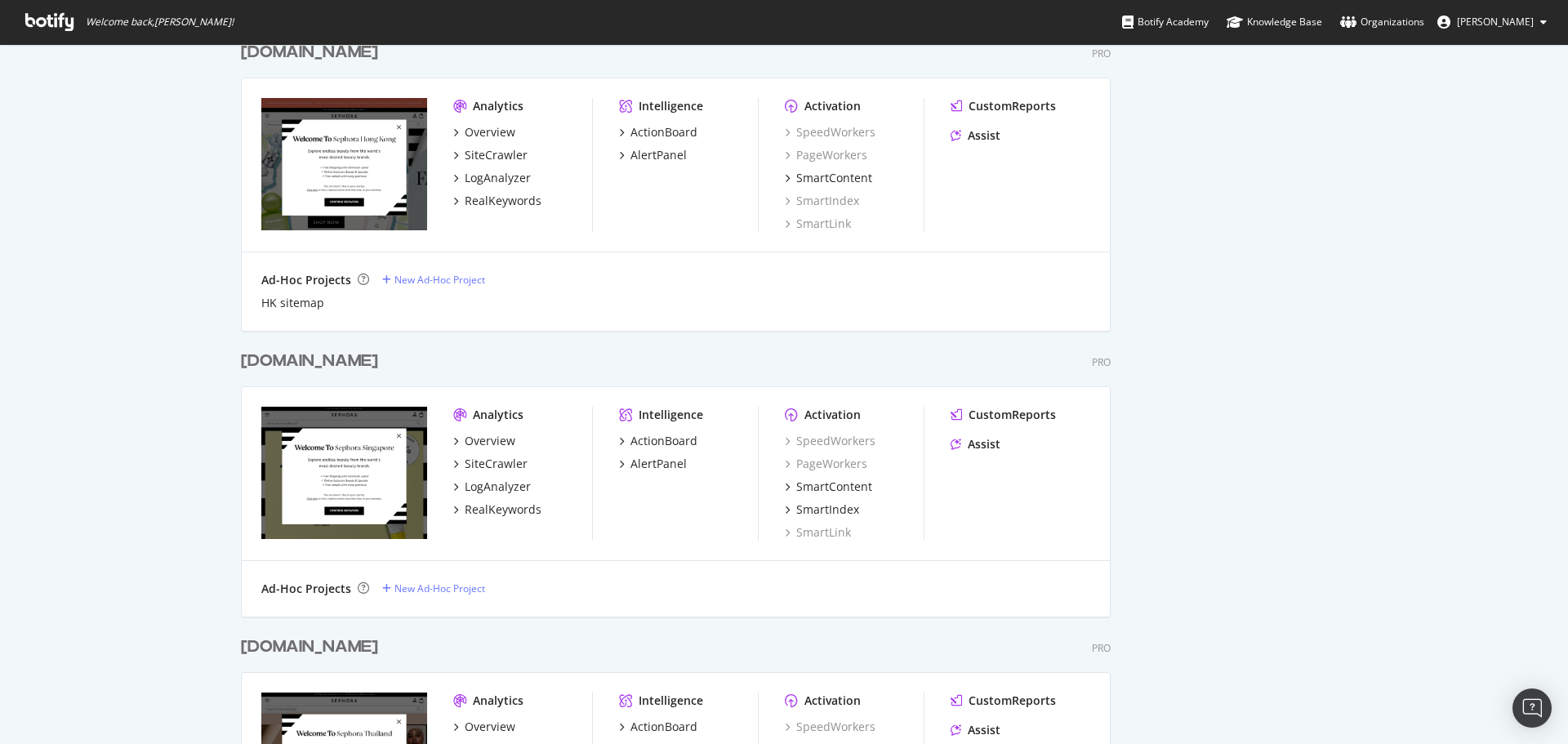
scroll to position [1469, 0]
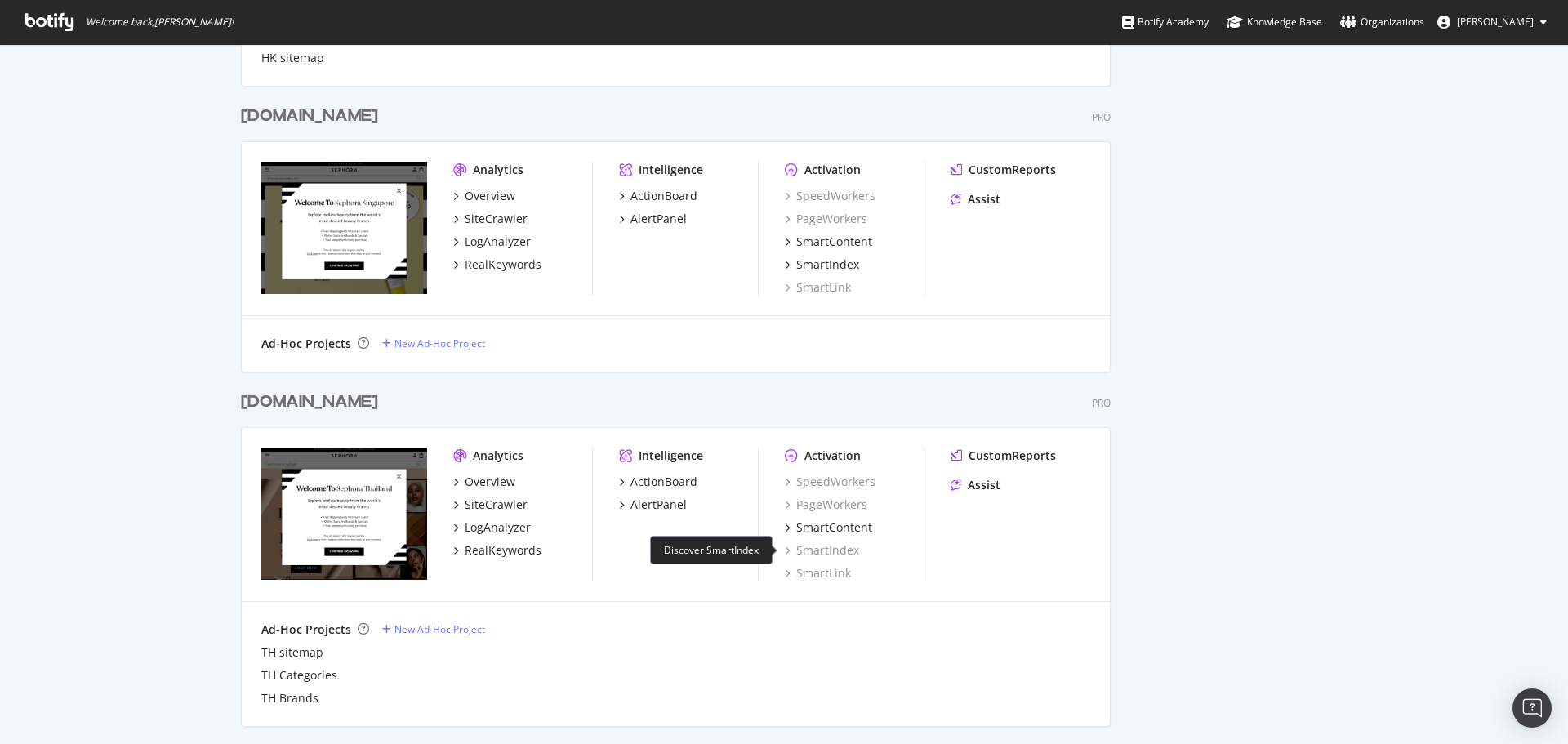
click at [823, 549] on div "SmartIndex" at bounding box center [822, 550] width 75 height 16
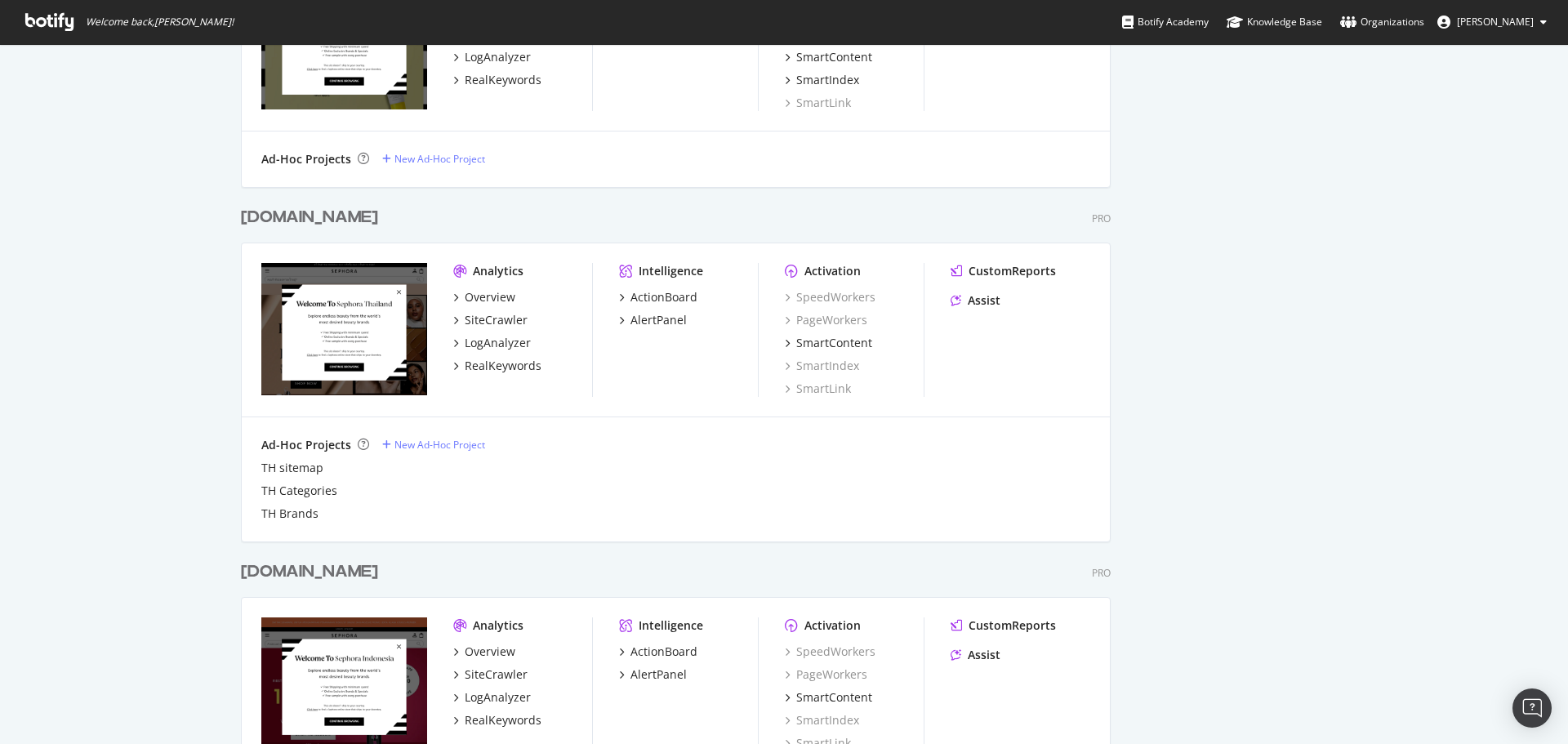
scroll to position [1877, 0]
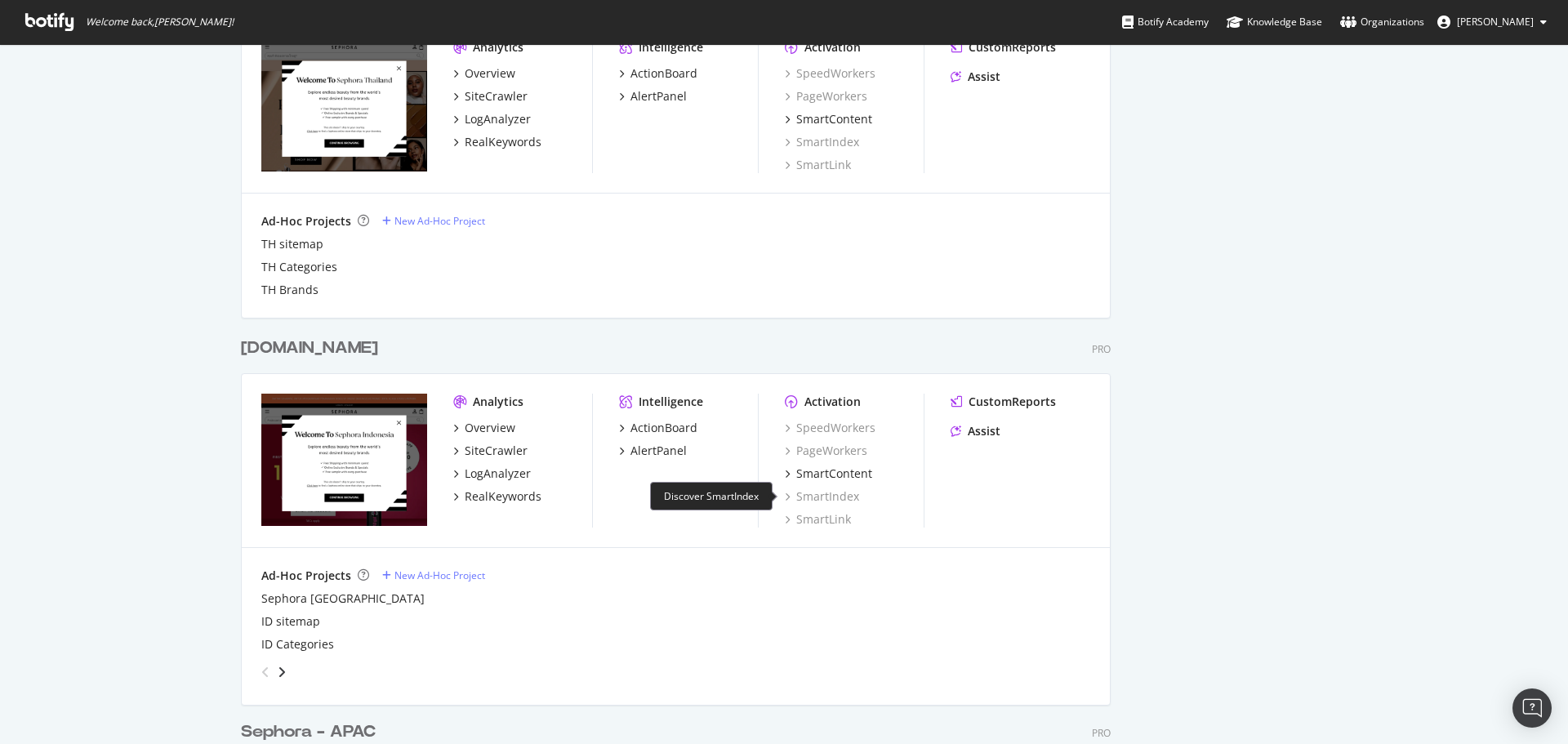
click at [824, 498] on div "SmartIndex" at bounding box center [822, 496] width 75 height 16
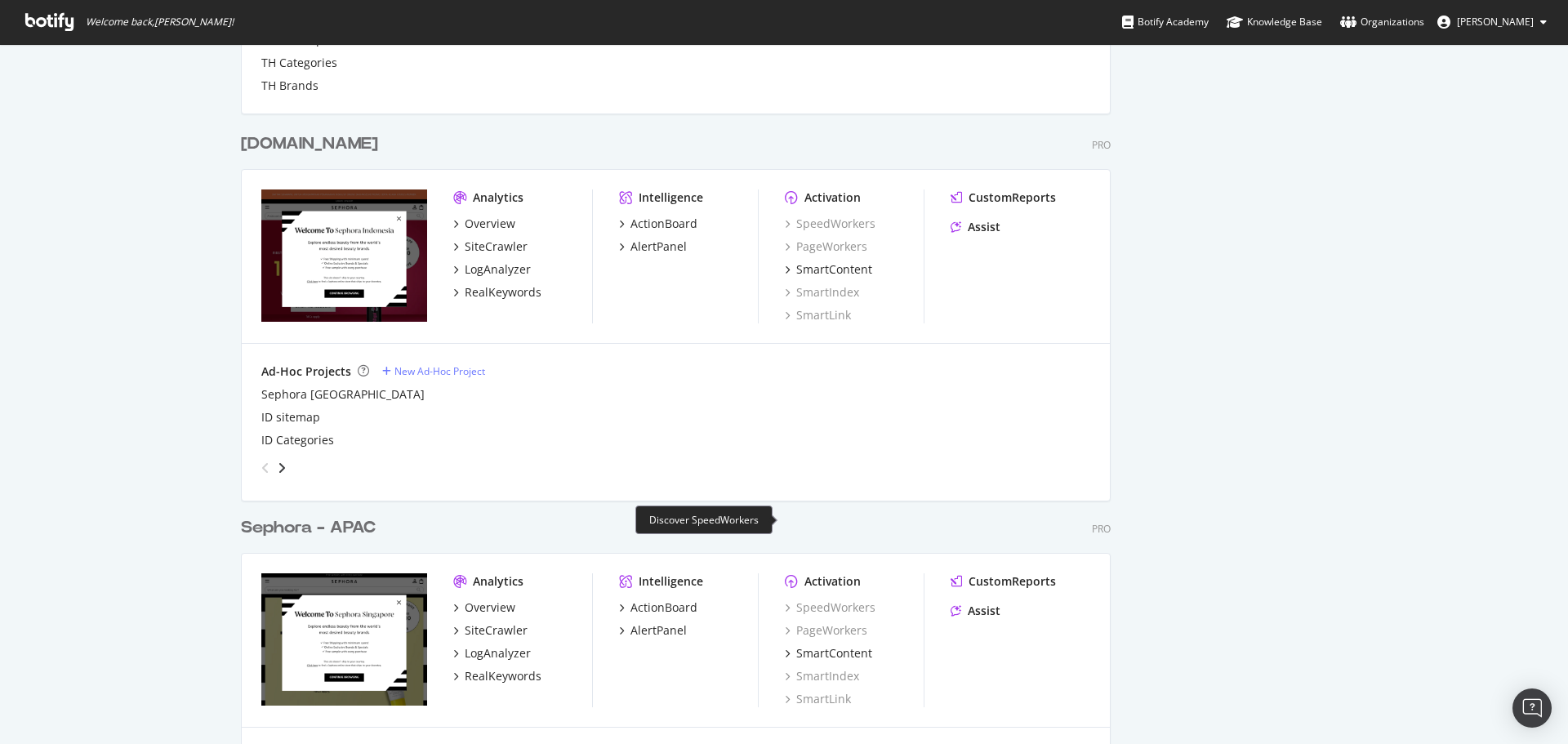
scroll to position [2169, 0]
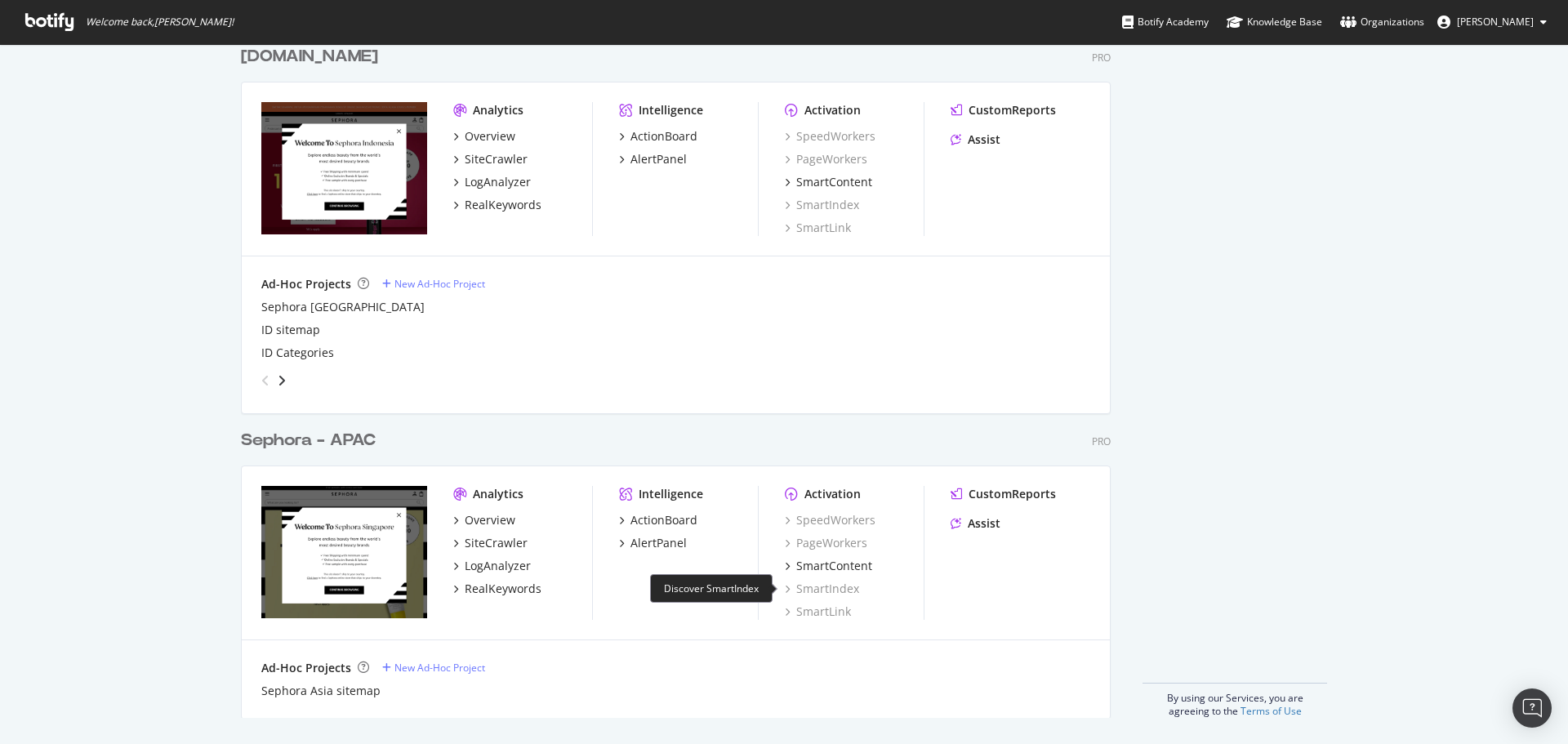
click at [824, 587] on div "SmartIndex" at bounding box center [822, 589] width 75 height 16
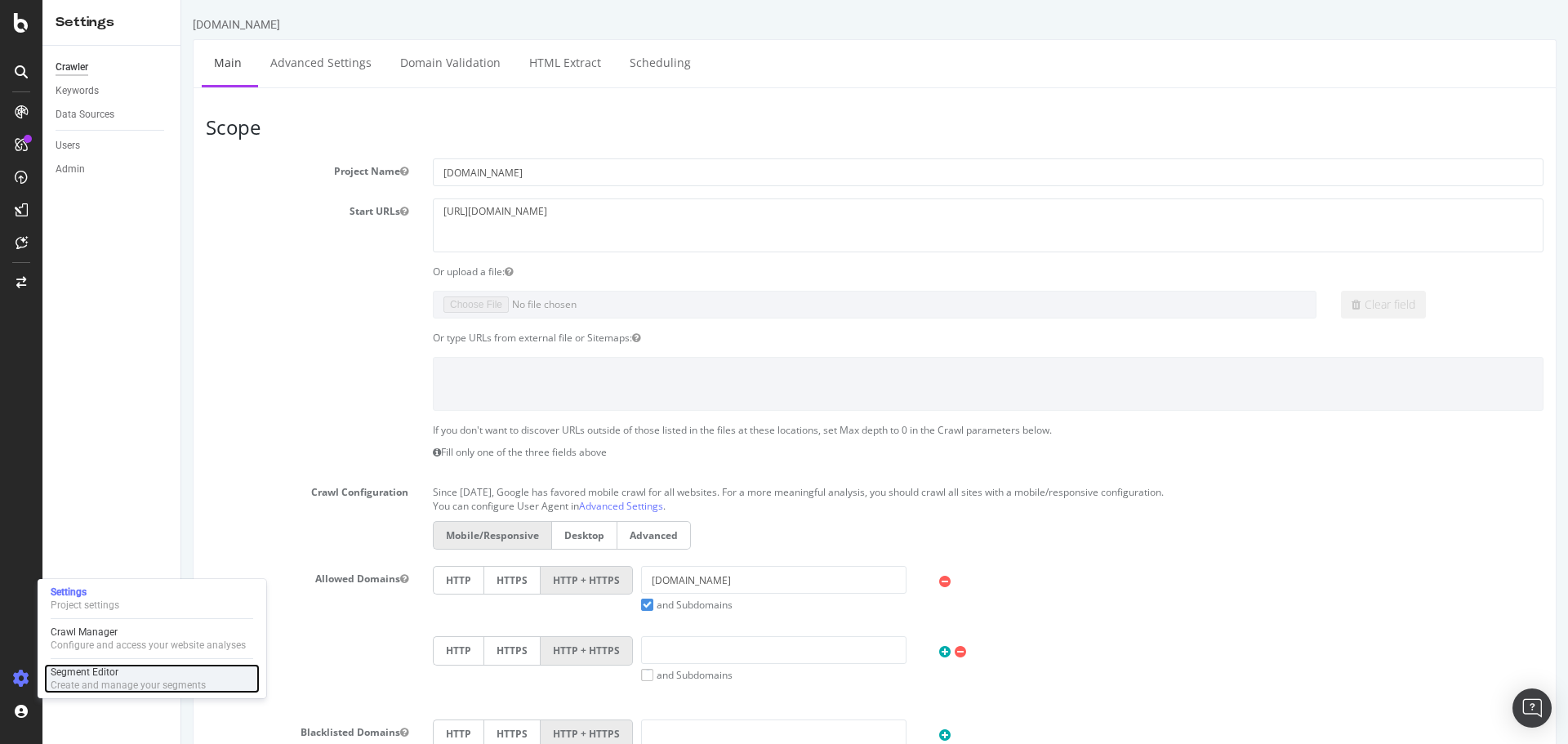
click at [74, 676] on div "Segment Editor" at bounding box center [128, 671] width 156 height 13
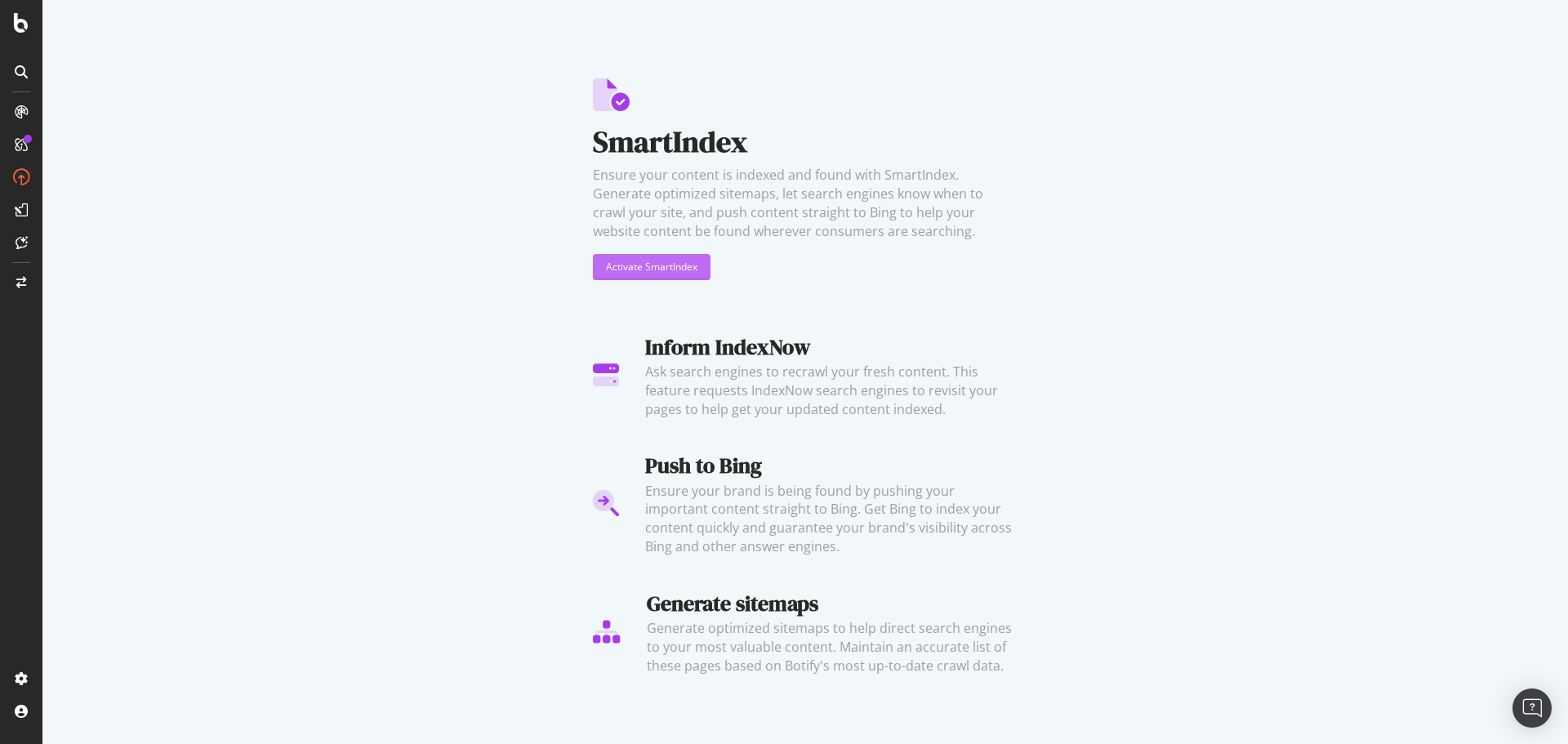
click at [623, 271] on div "Activate SmartIndex" at bounding box center [652, 266] width 92 height 13
click at [674, 266] on div "Activate SmartIndex" at bounding box center [652, 266] width 92 height 13
click at [661, 280] on div "SmartIndex Ensure your content is indexed and found with SmartIndex. Generate o…" at bounding box center [806, 199] width 424 height 241
click at [628, 256] on div "Activate SmartIndex" at bounding box center [652, 266] width 92 height 24
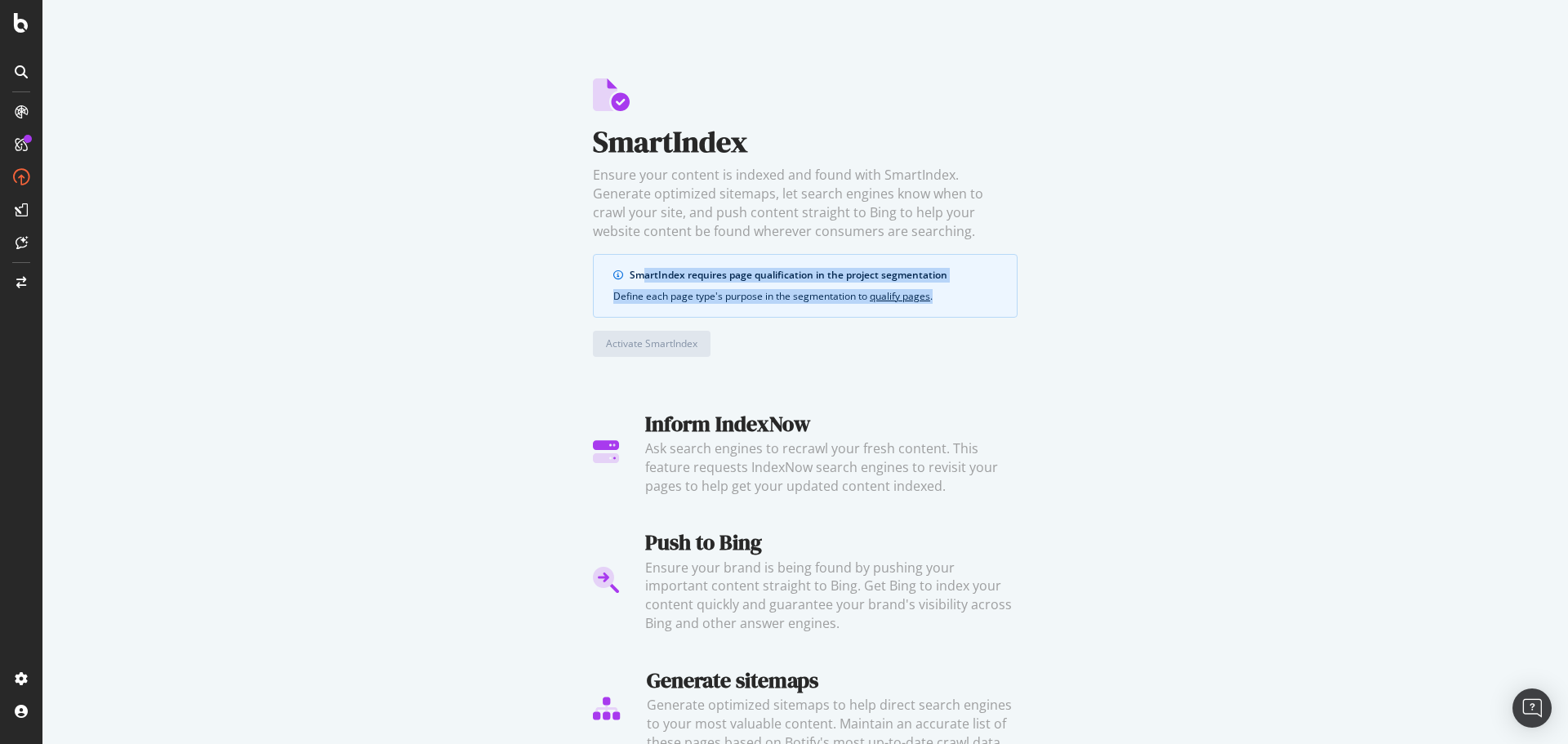
drag, startPoint x: 635, startPoint y: 272, endPoint x: 960, endPoint y: 299, distance: 326.1
click at [960, 299] on div "SmartIndex requires page qualification in the project segmentation Define each …" at bounding box center [806, 286] width 424 height 64
click at [951, 297] on div "Define each page type's purpose in the segmentation to qualify pages ." at bounding box center [805, 297] width 384 height 14
drag, startPoint x: 947, startPoint y: 297, endPoint x: 564, endPoint y: 263, distance: 384.5
click at [564, 263] on div "SmartIndex Ensure your content is indexed and found with SmartIndex. Generate o…" at bounding box center [805, 372] width 1526 height 744
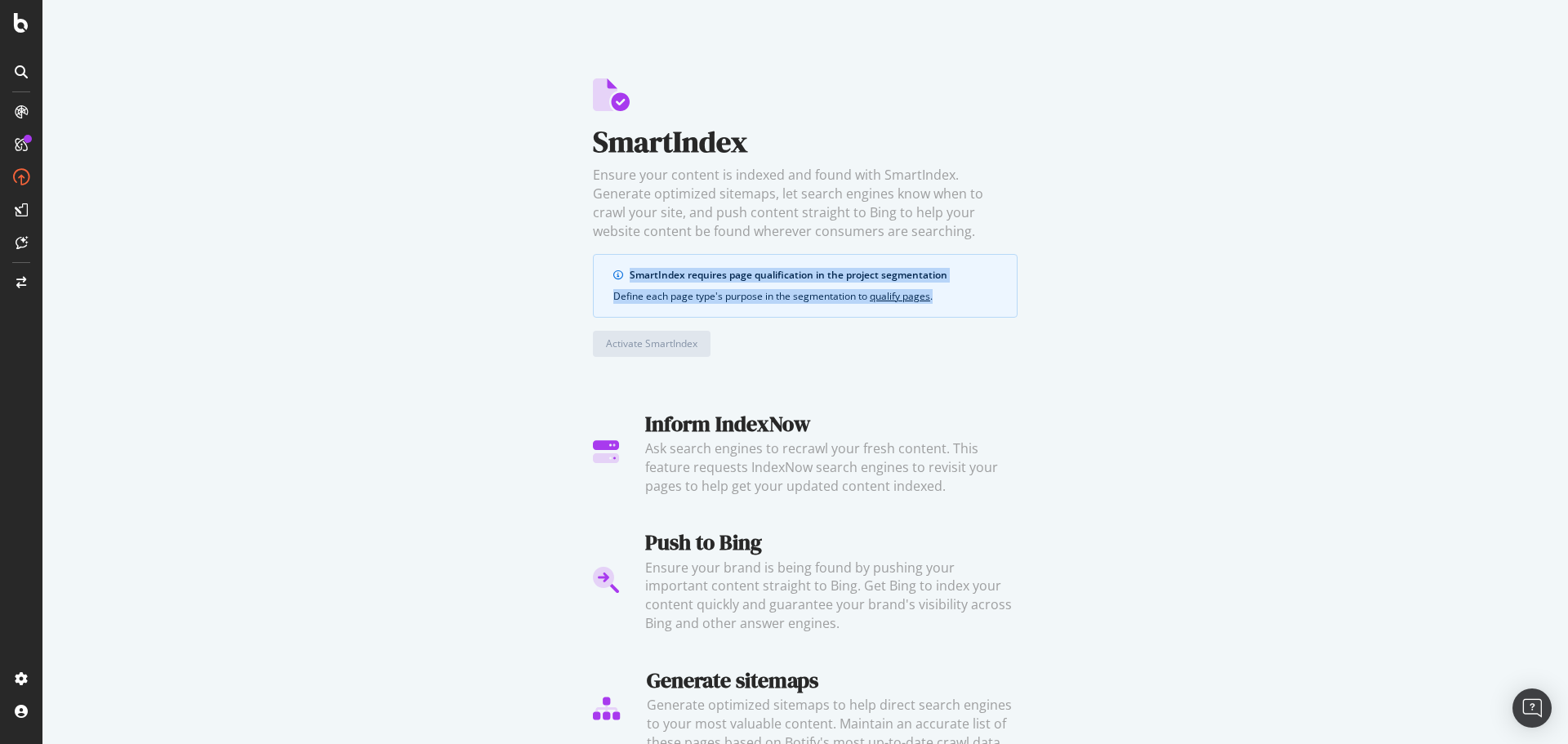
copy div "SmartIndex requires page qualification in the project segmentation Define each …"
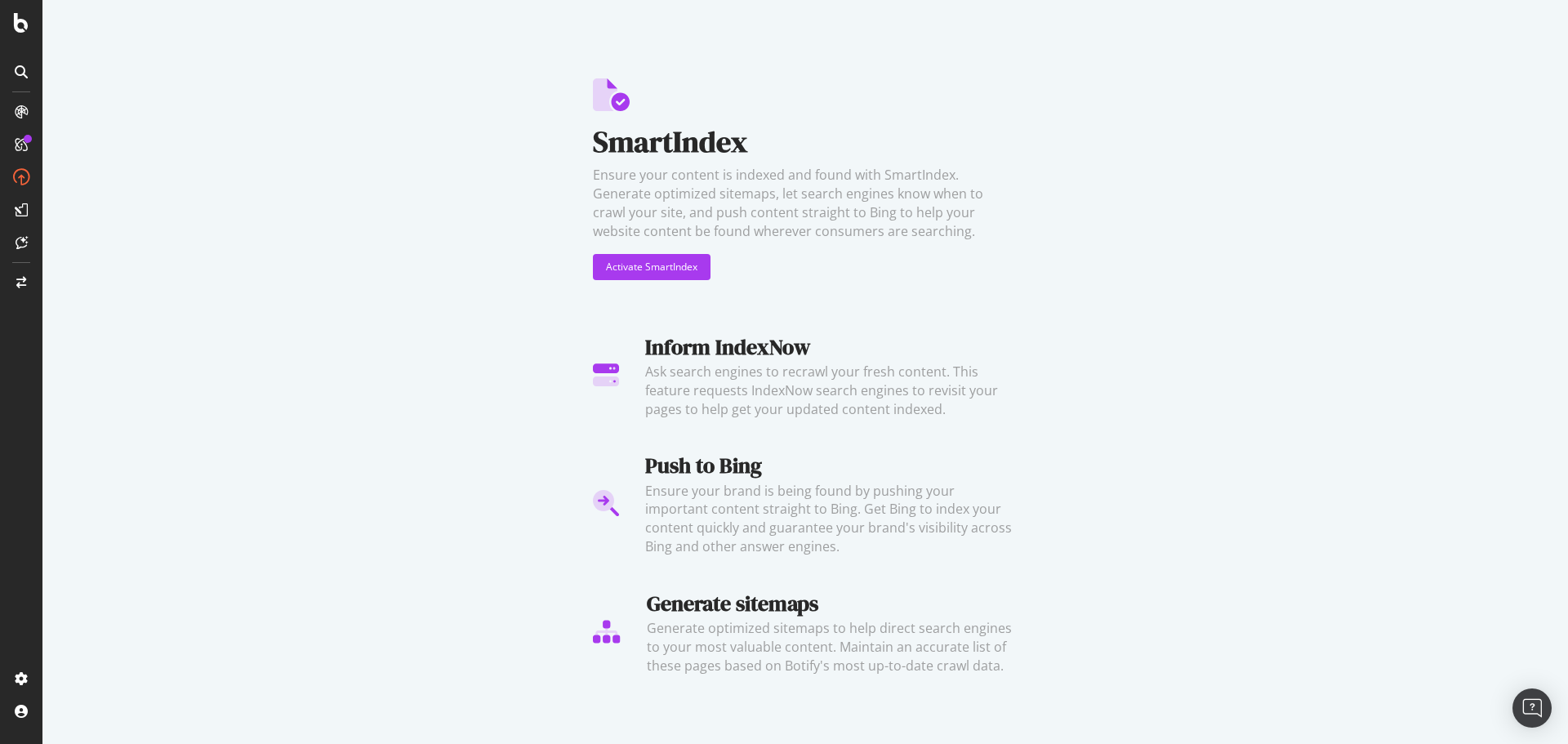
click at [637, 252] on div "SmartIndex Ensure your content is indexed and found with SmartIndex. Generate o…" at bounding box center [806, 199] width 424 height 241
click at [655, 265] on div "Activate SmartIndex" at bounding box center [652, 266] width 92 height 13
click at [644, 282] on div "SmartIndex Ensure your content is indexed and found with SmartIndex. Generate o…" at bounding box center [806, 199] width 424 height 241
click at [637, 276] on div "Activate SmartIndex" at bounding box center [652, 266] width 92 height 24
click at [645, 288] on div "SmartIndex Ensure your content is indexed and found with SmartIndex. Generate o…" at bounding box center [806, 199] width 424 height 241
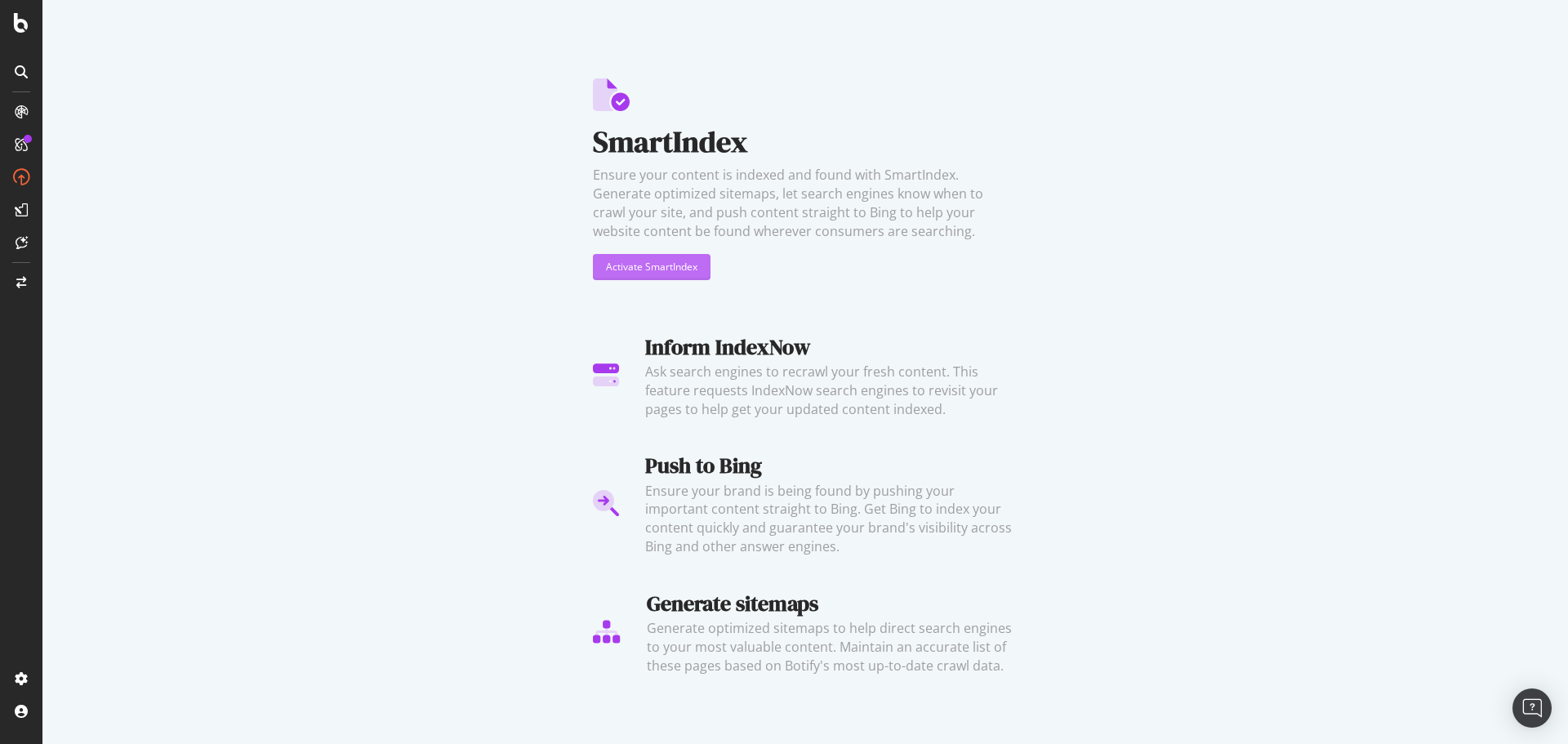
click at [637, 268] on div "Activate SmartIndex" at bounding box center [652, 266] width 92 height 13
click at [651, 278] on div "Activate SmartIndex" at bounding box center [652, 266] width 92 height 24
click at [675, 262] on div "Activate SmartIndex" at bounding box center [652, 266] width 92 height 13
